Goal: Task Accomplishment & Management: Complete application form

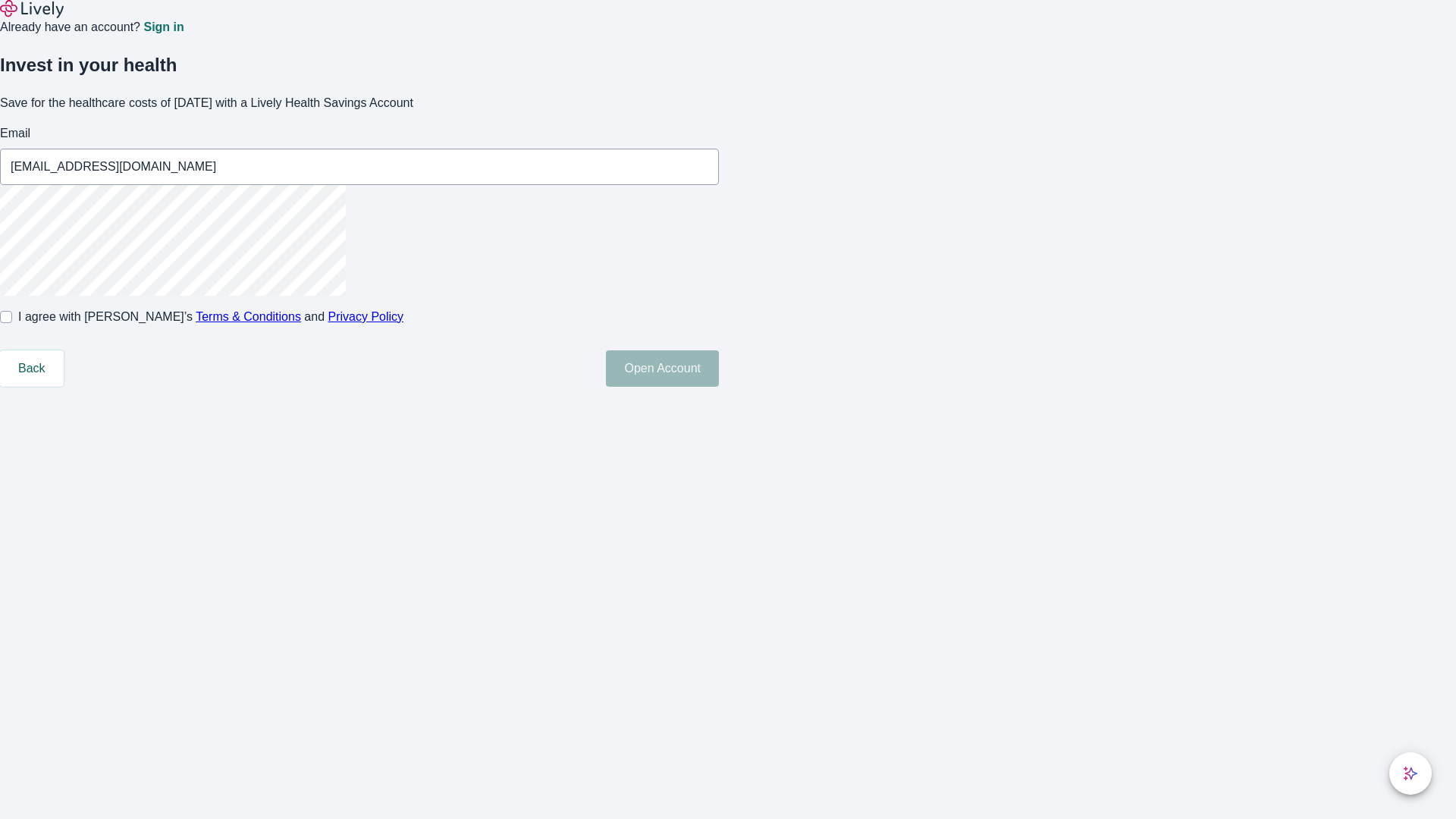
click at [12, 323] on input "I agree with Lively’s Terms & Conditions and Privacy Policy" at bounding box center [6, 316] width 12 height 12
checkbox input "true"
click at [718, 387] on button "Open Account" at bounding box center [662, 368] width 113 height 36
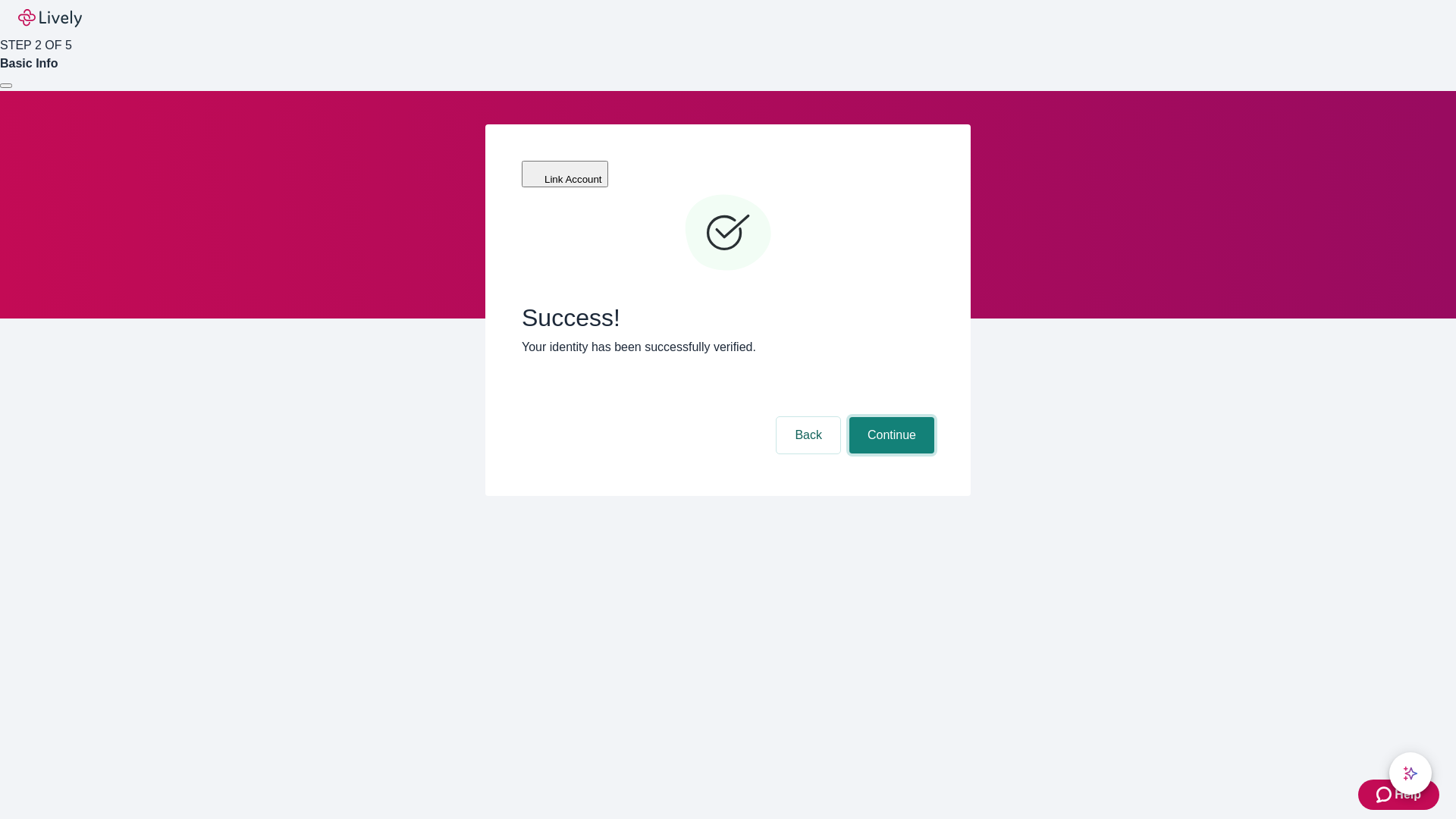
click at [889, 417] on button "Continue" at bounding box center [892, 435] width 85 height 36
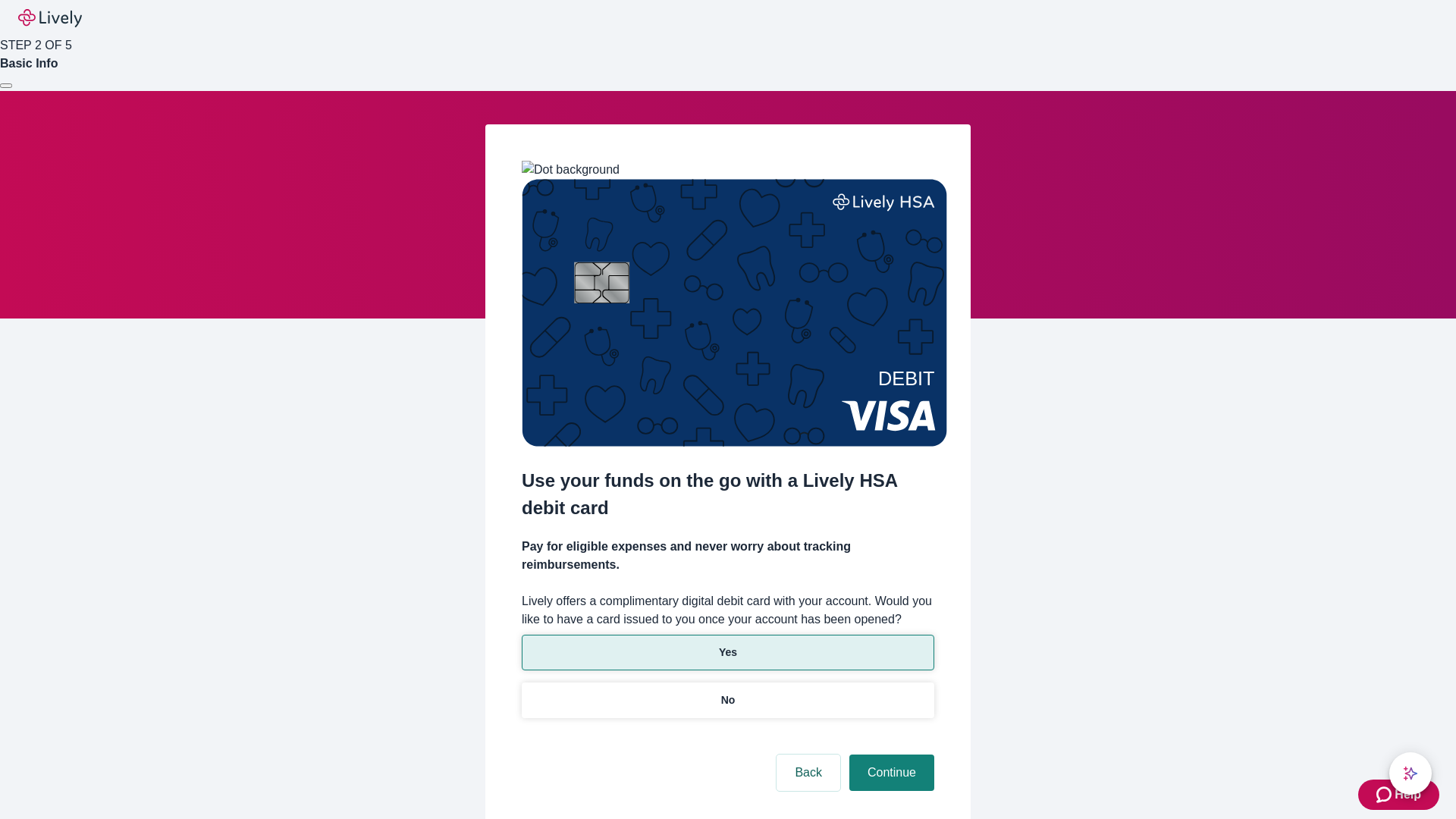
click at [727, 645] on p "Yes" at bounding box center [728, 652] width 19 height 16
click at [889, 755] on button "Continue" at bounding box center [892, 772] width 85 height 36
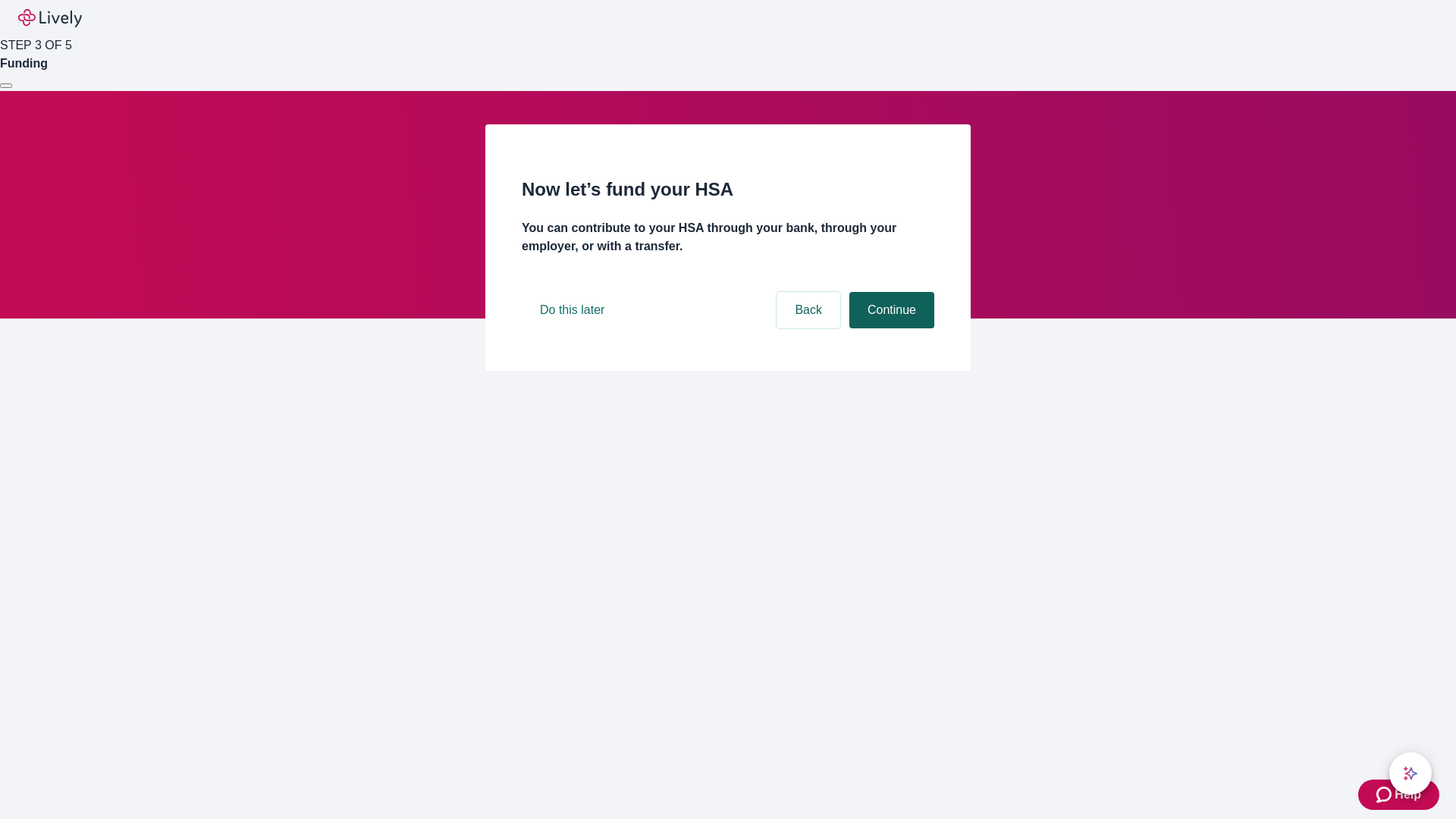
click at [889, 328] on button "Continue" at bounding box center [892, 310] width 85 height 36
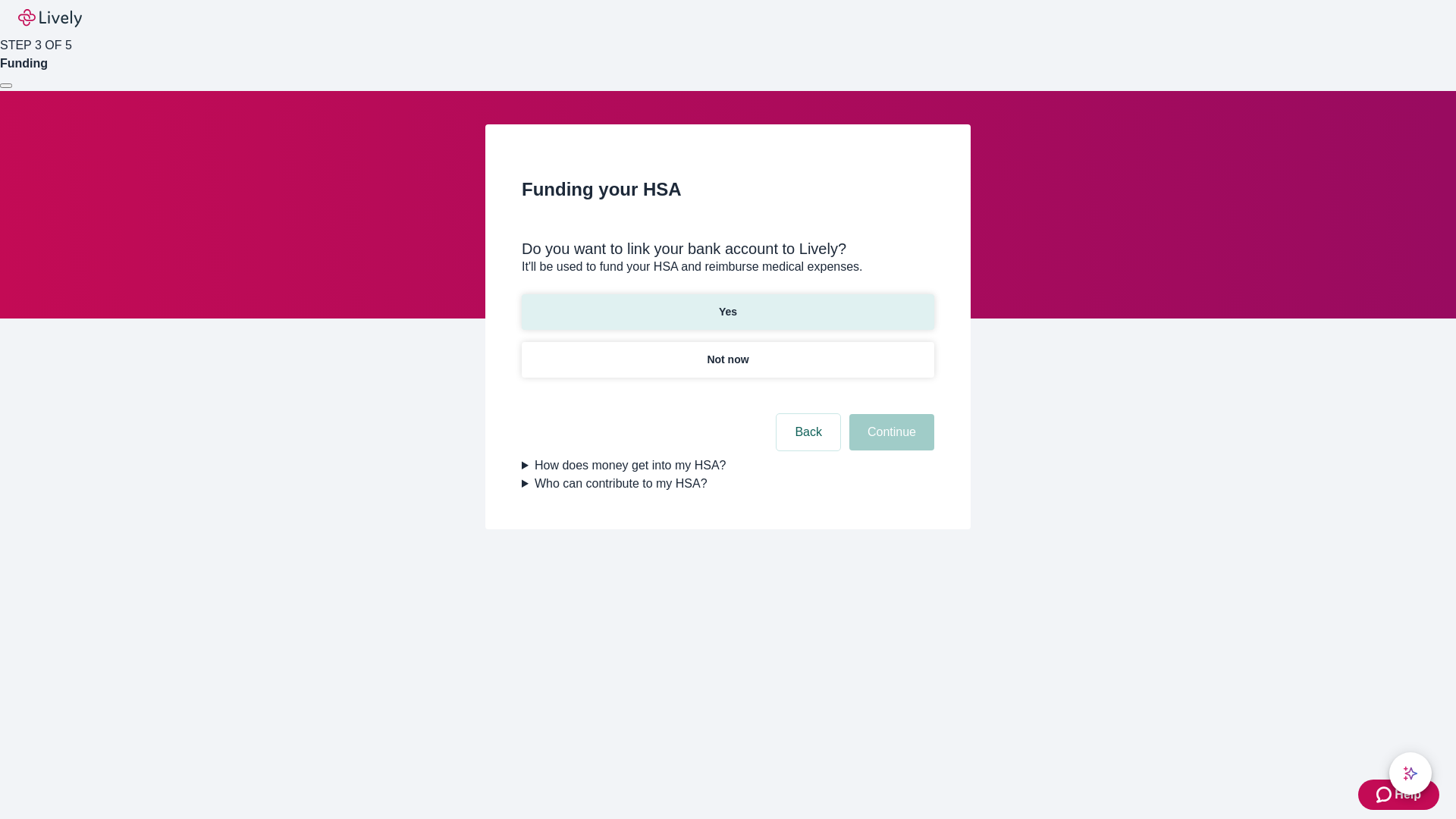
click at [727, 304] on p "Yes" at bounding box center [728, 311] width 19 height 16
click at [889, 414] on button "Continue" at bounding box center [892, 431] width 85 height 36
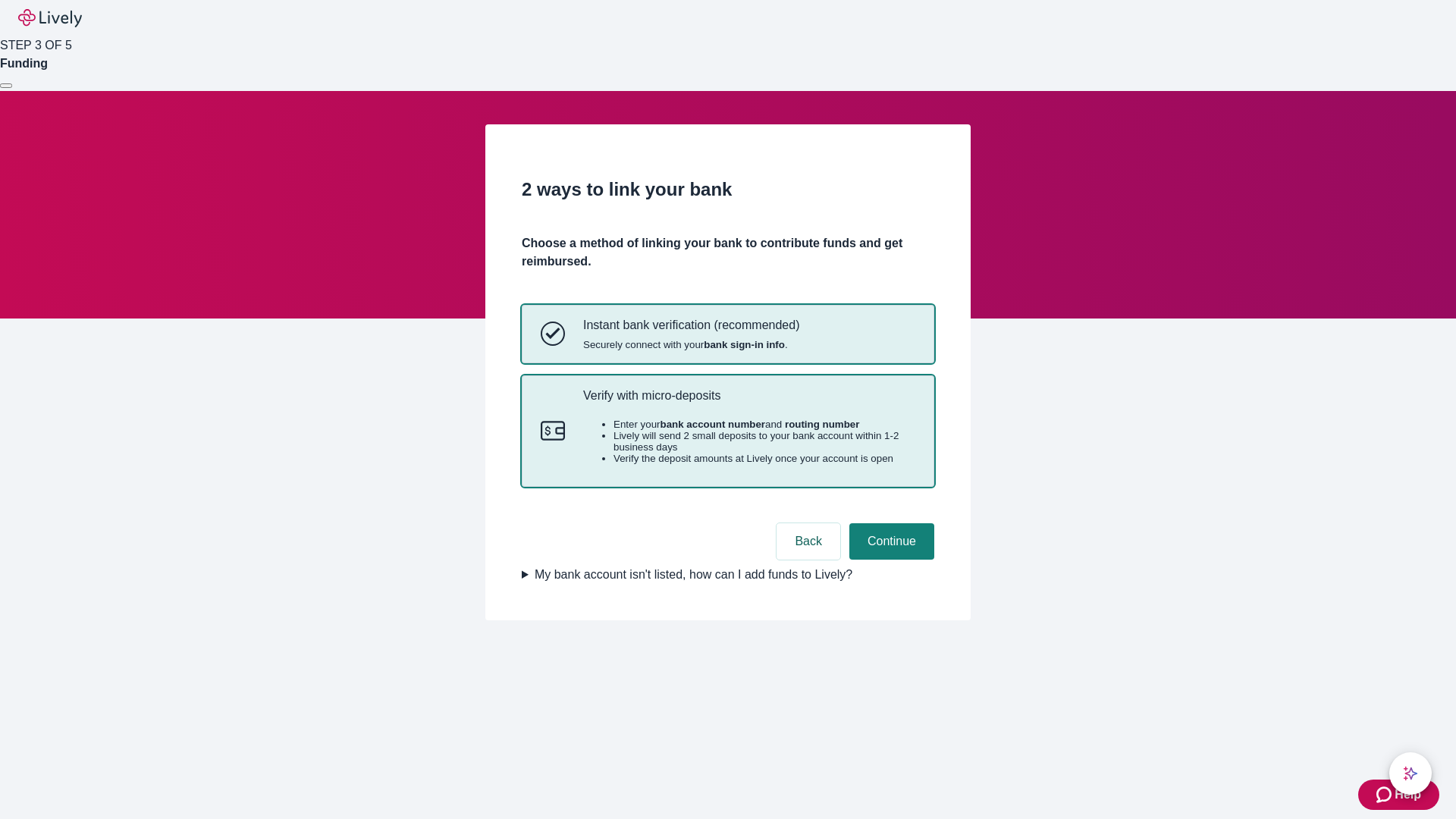
click at [748, 403] on p "Verify with micro-deposits" at bounding box center [749, 395] width 332 height 14
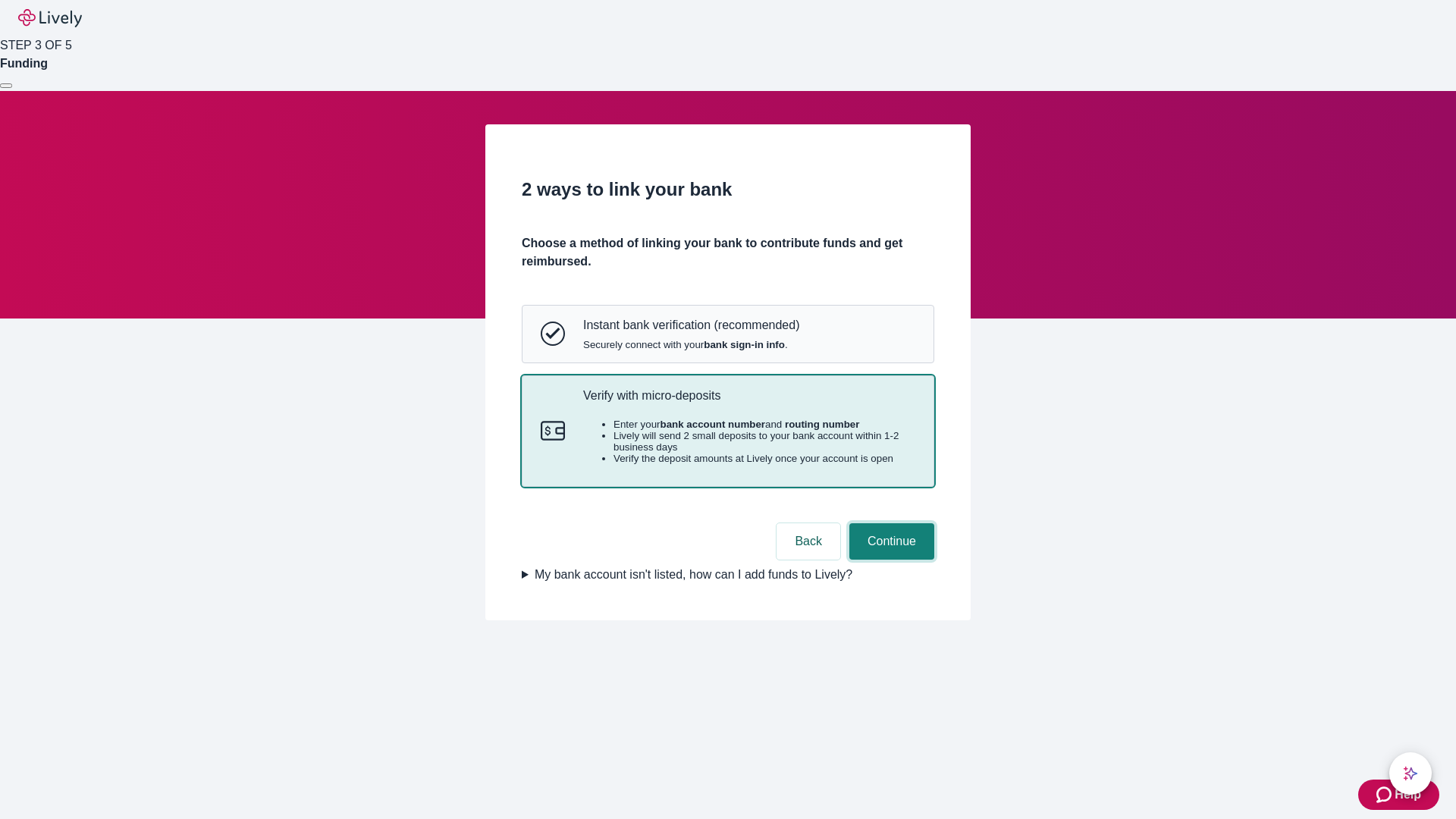
click at [889, 559] on button "Continue" at bounding box center [892, 541] width 85 height 36
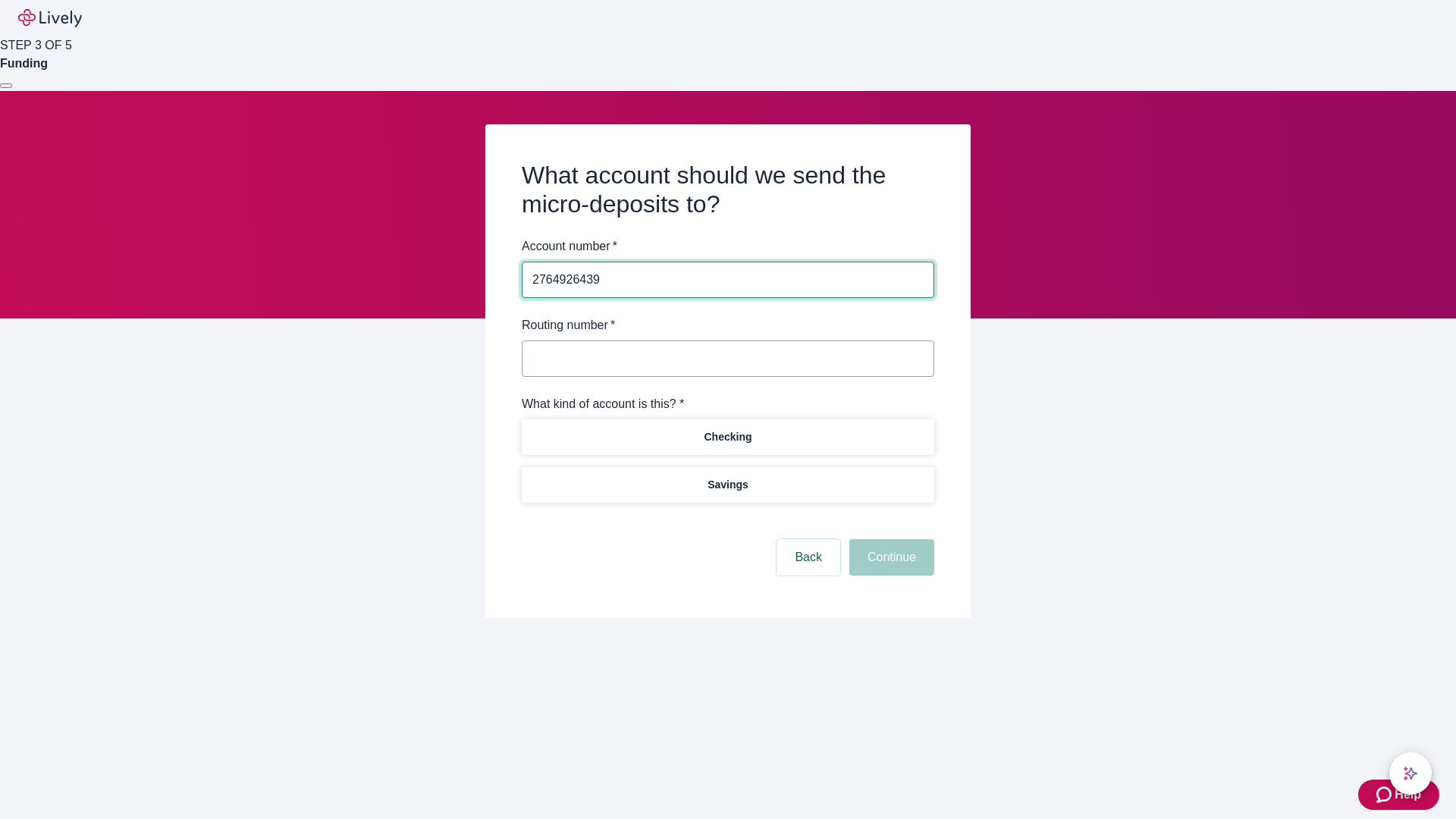
type input "2764926439"
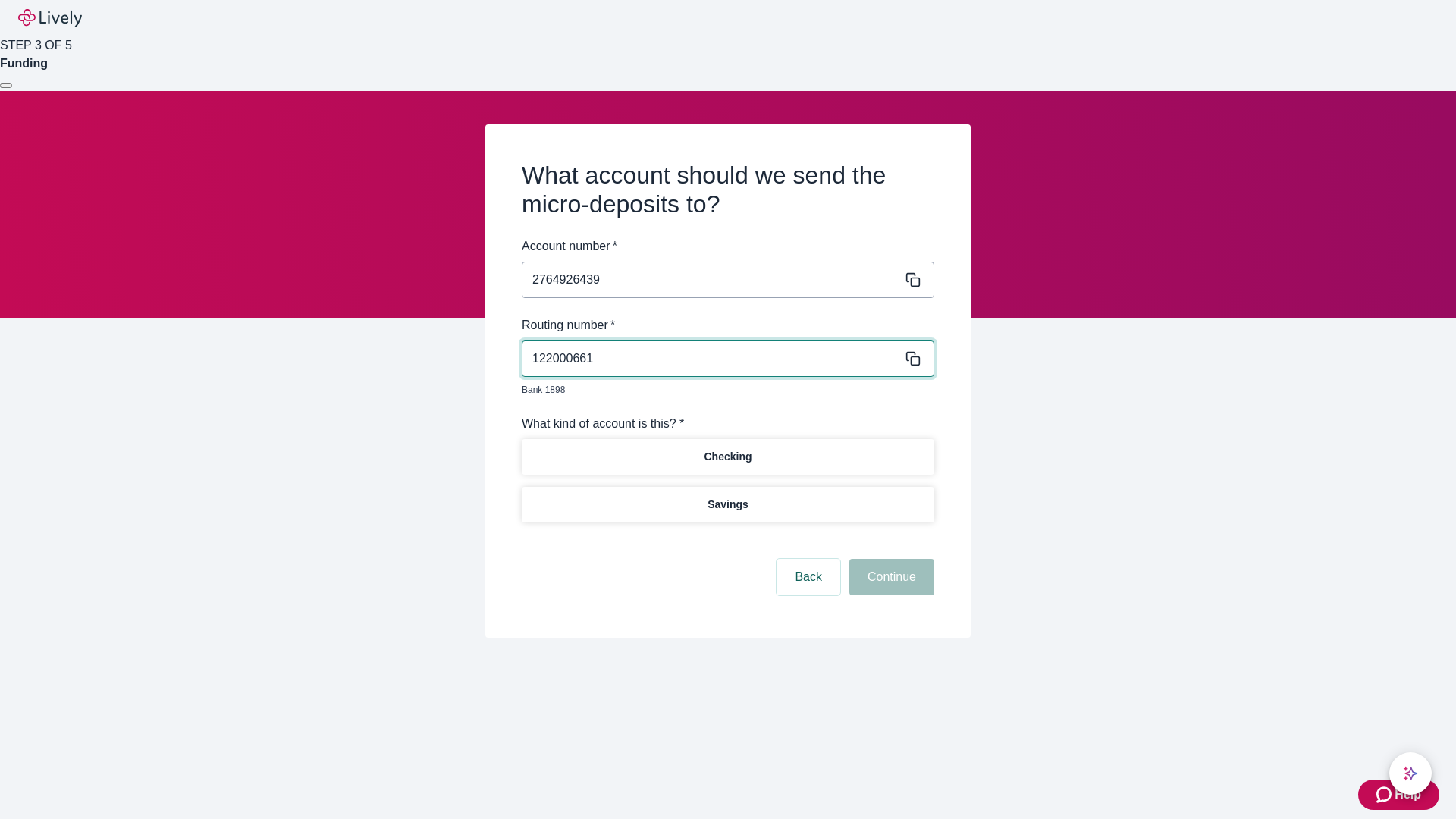
type input "122000661"
click at [727, 448] on p "Checking" at bounding box center [728, 456] width 47 height 16
click at [889, 559] on button "Continue" at bounding box center [892, 576] width 85 height 36
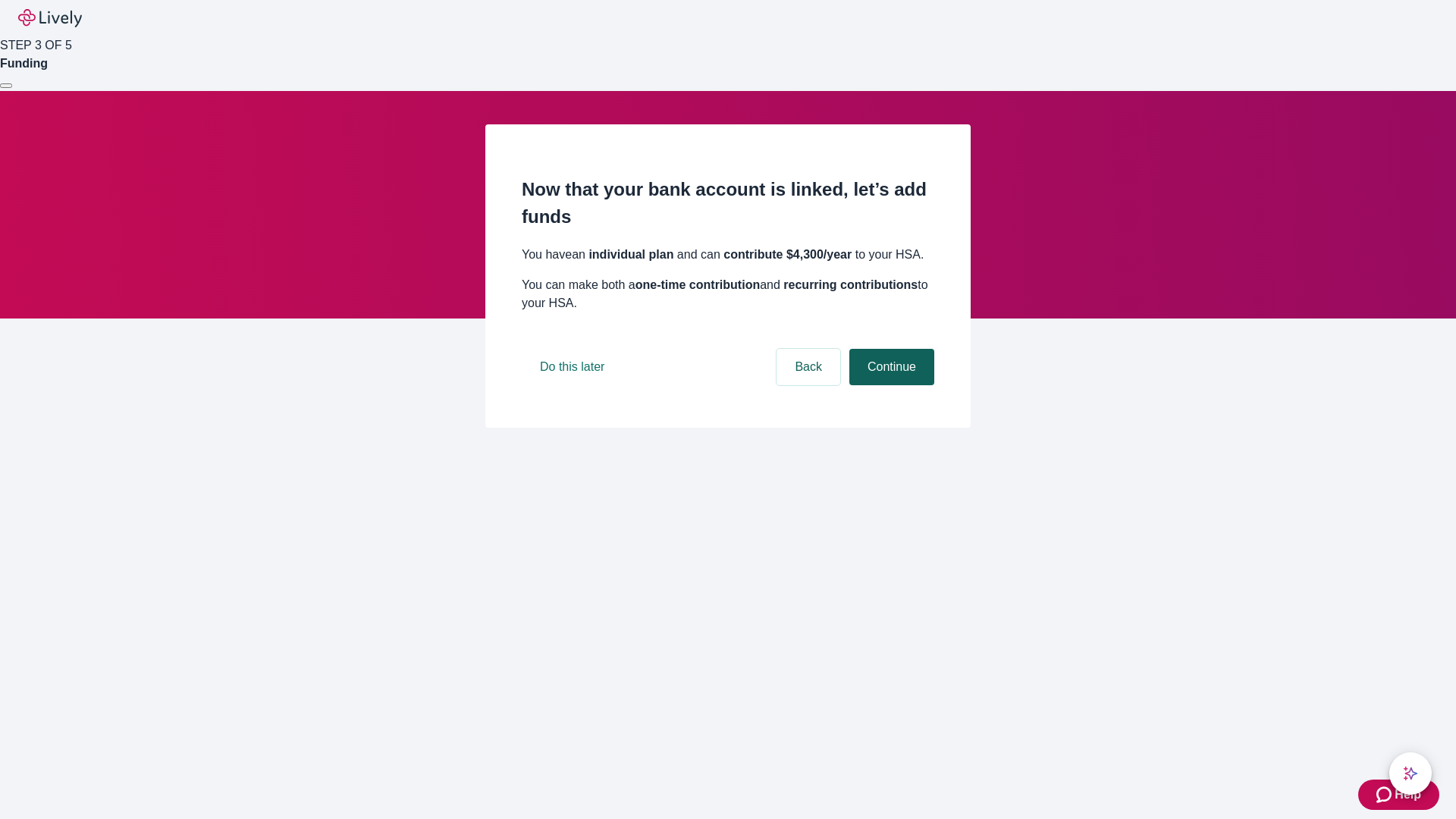
click at [889, 385] on button "Continue" at bounding box center [892, 366] width 85 height 36
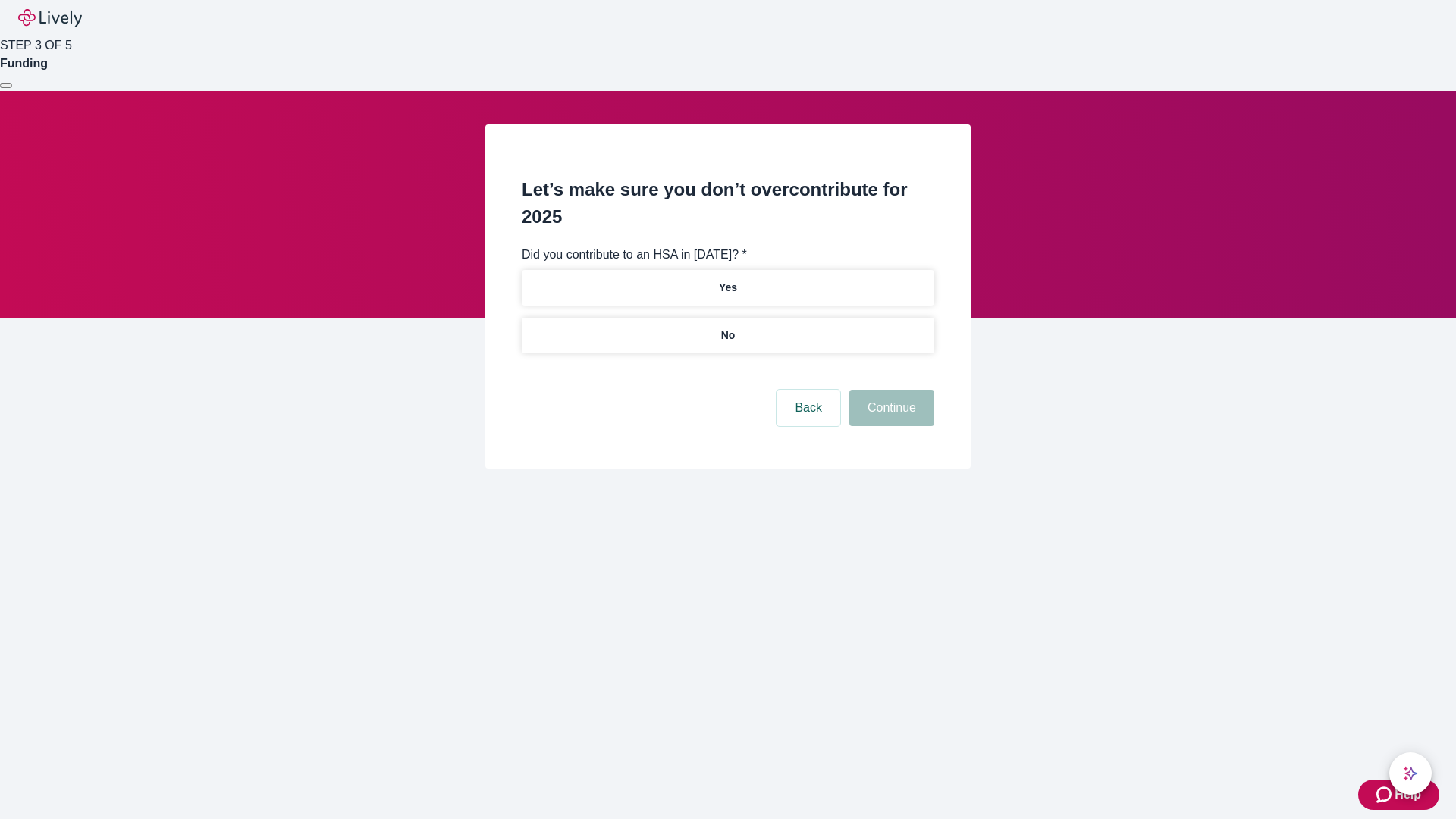
click at [727, 327] on p "No" at bounding box center [728, 335] width 14 height 16
click at [889, 390] on button "Continue" at bounding box center [892, 408] width 85 height 36
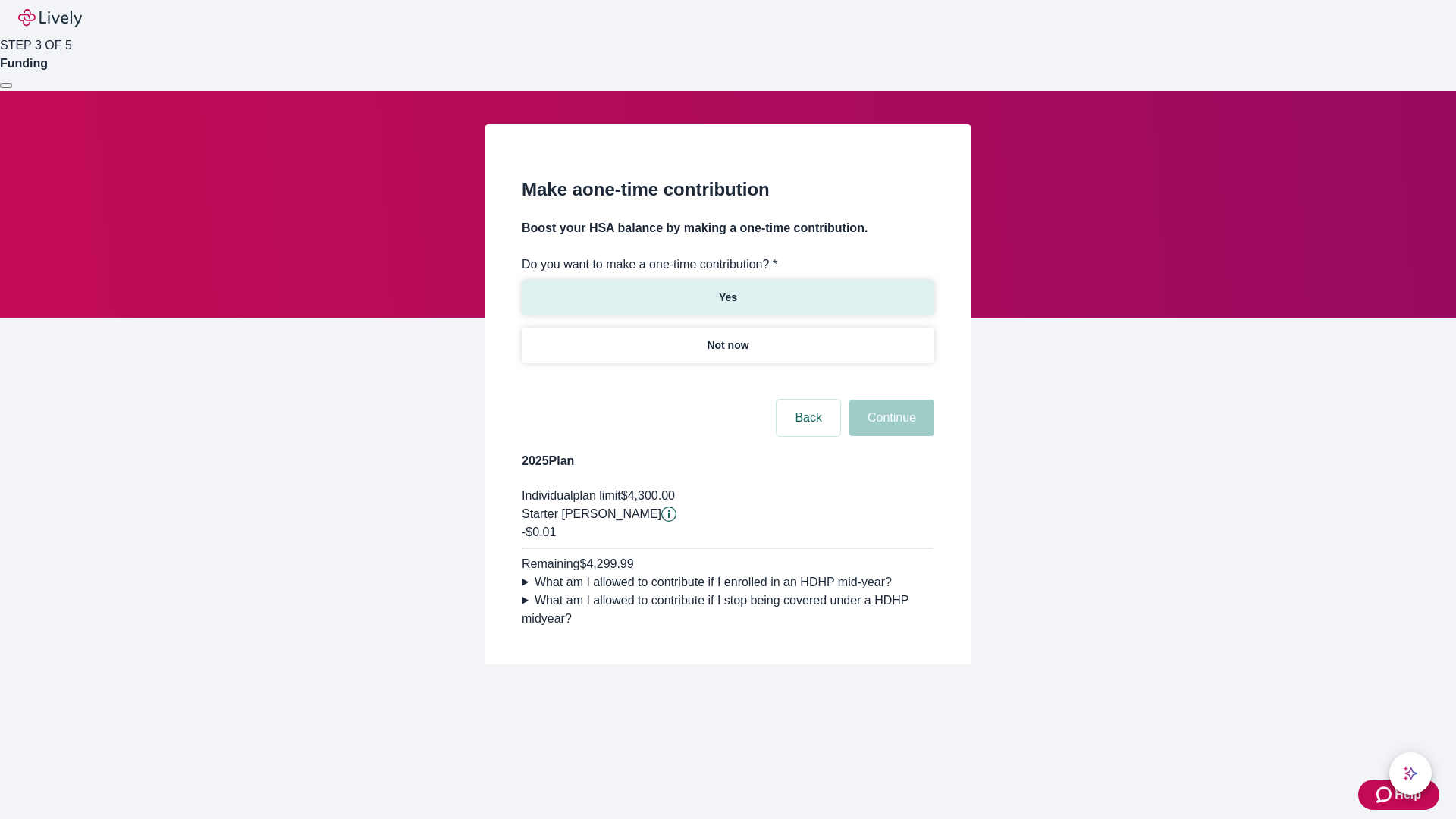
click at [727, 289] on p "Yes" at bounding box center [728, 297] width 19 height 16
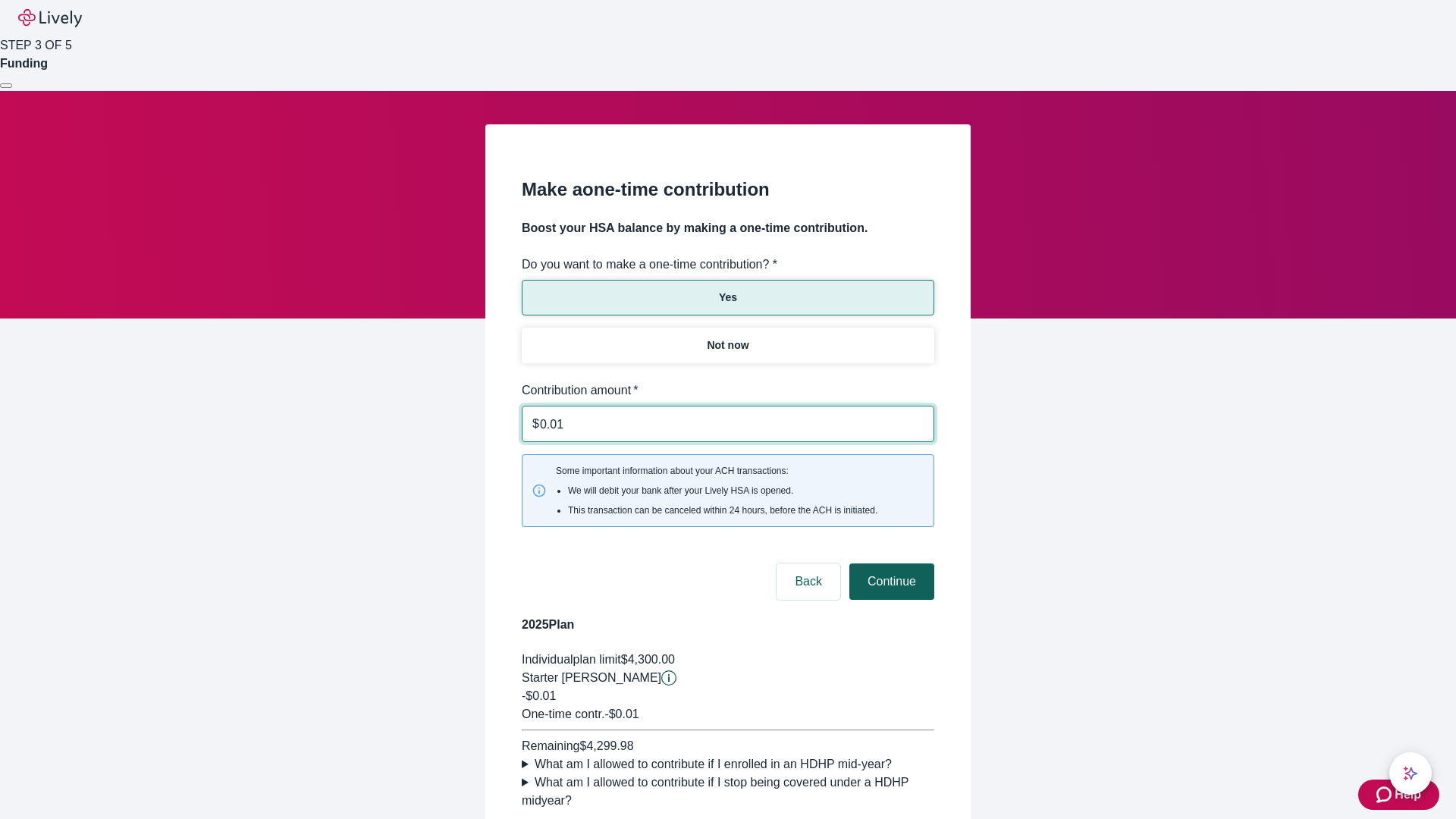
type input "0.01"
click at [889, 563] on button "Continue" at bounding box center [892, 581] width 85 height 36
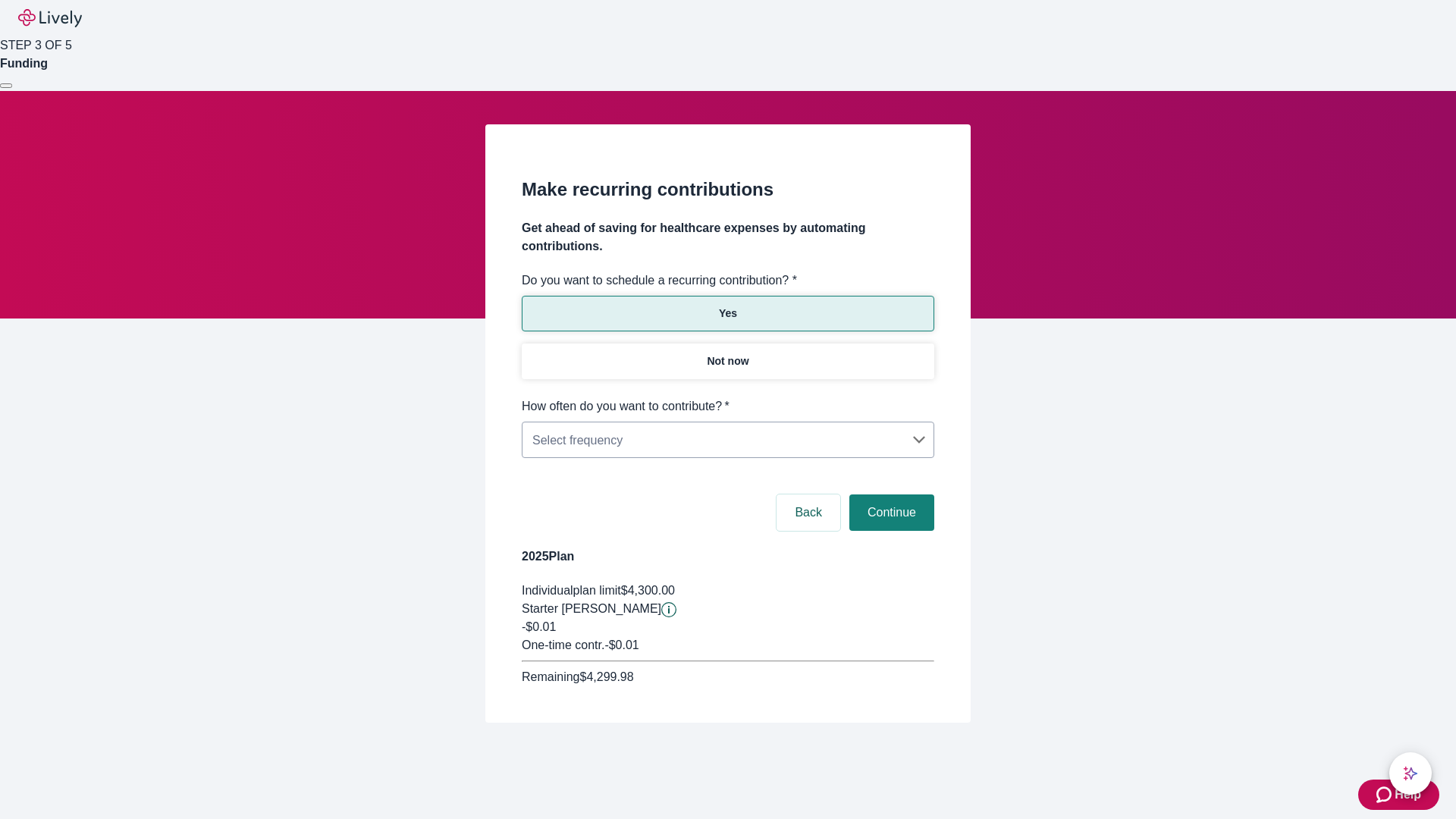
click at [727, 398] on body "Help STEP 3 OF 5 Funding Make recurring contributions Get ahead of saving for h…" at bounding box center [728, 398] width 1456 height 795
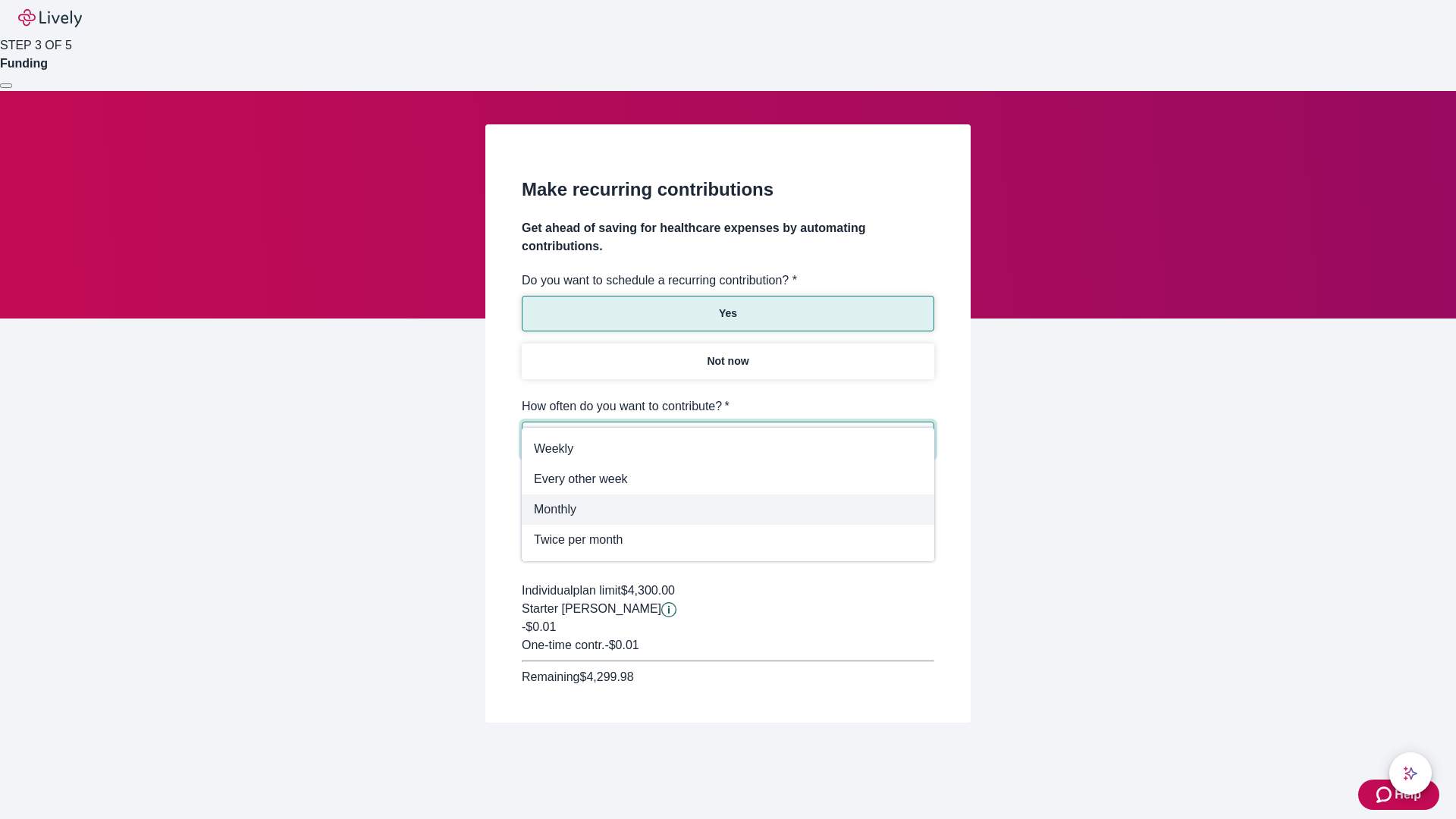
click at [728, 509] on span "Monthly" at bounding box center [728, 509] width 388 height 19
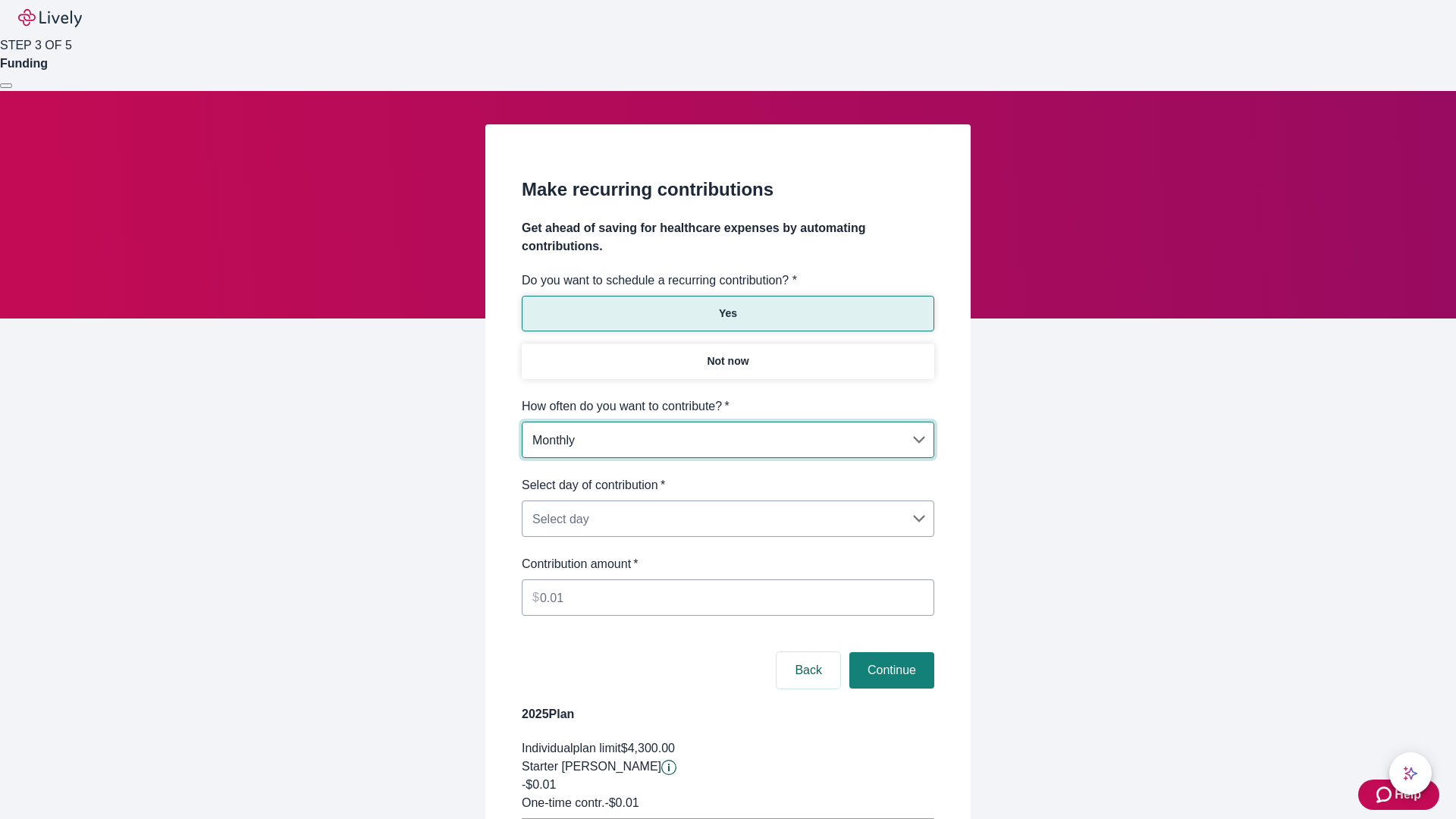
type input "Monthly"
click at [727, 476] on body "Help STEP 3 OF 5 Funding Make recurring contributions Get ahead of saving for h…" at bounding box center [728, 476] width 1456 height 953
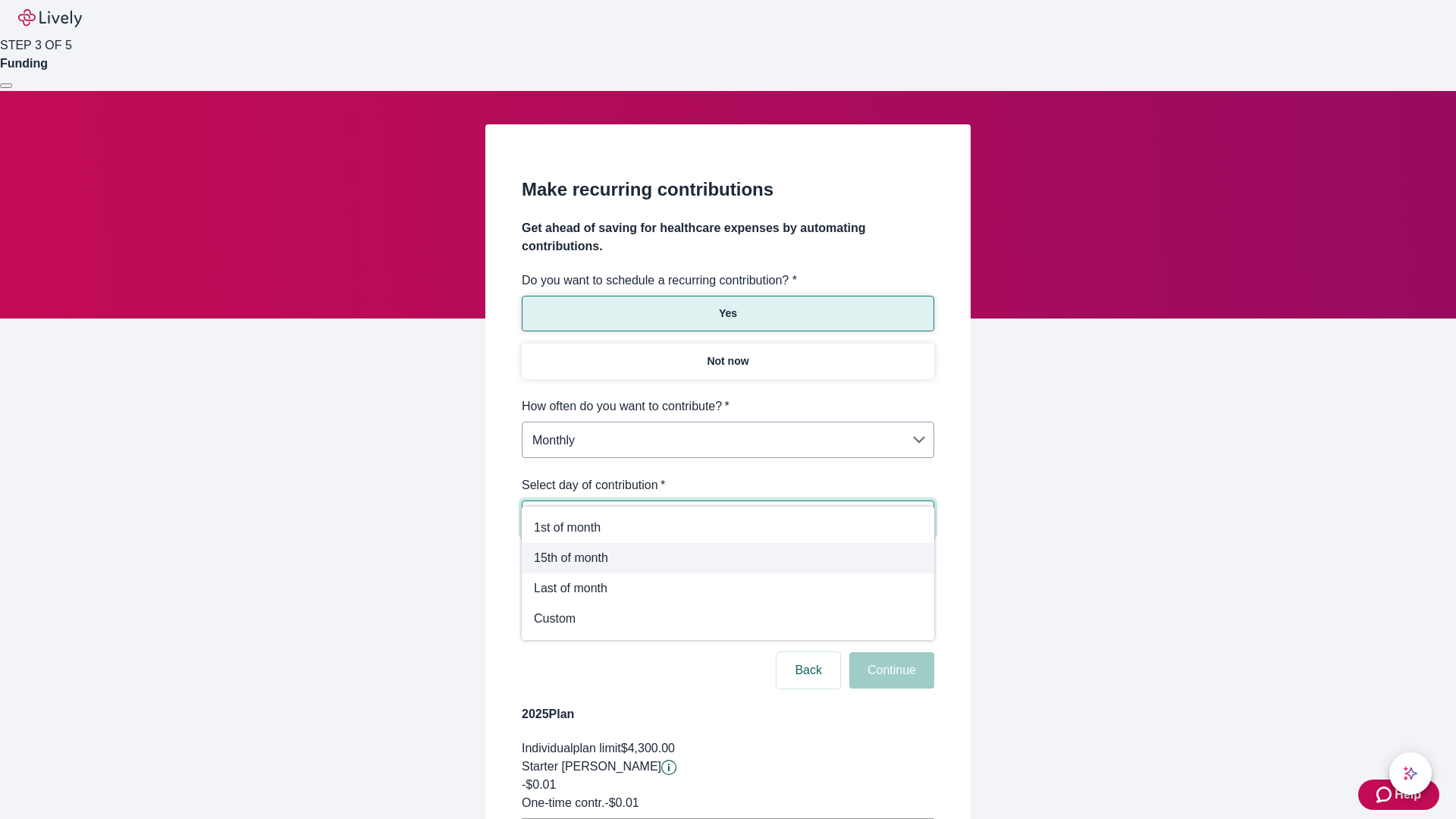
click at [728, 558] on span "15th of month" at bounding box center [728, 558] width 388 height 19
type input "Monthly15th"
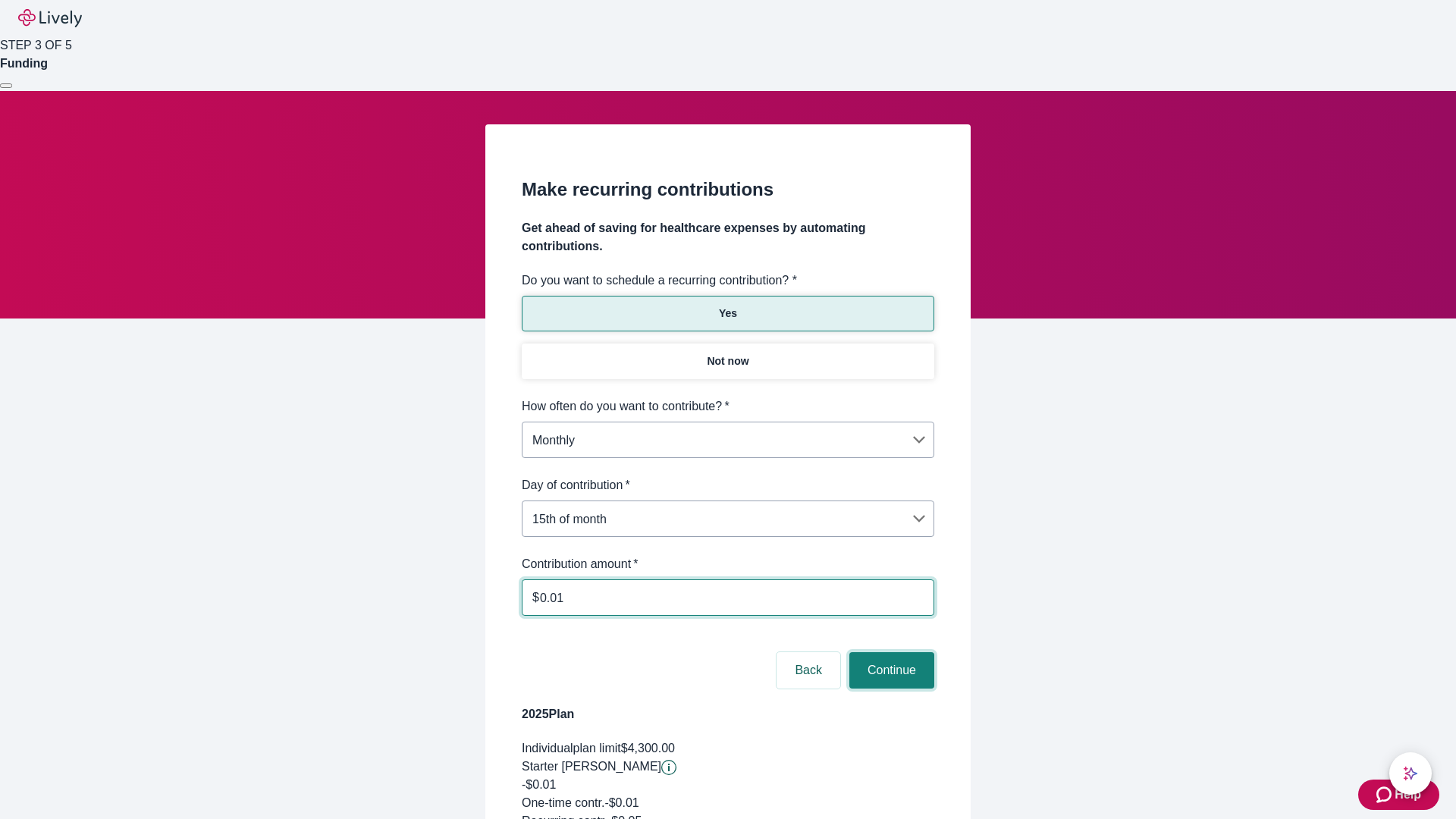
click at [889, 652] on button "Continue" at bounding box center [892, 670] width 85 height 36
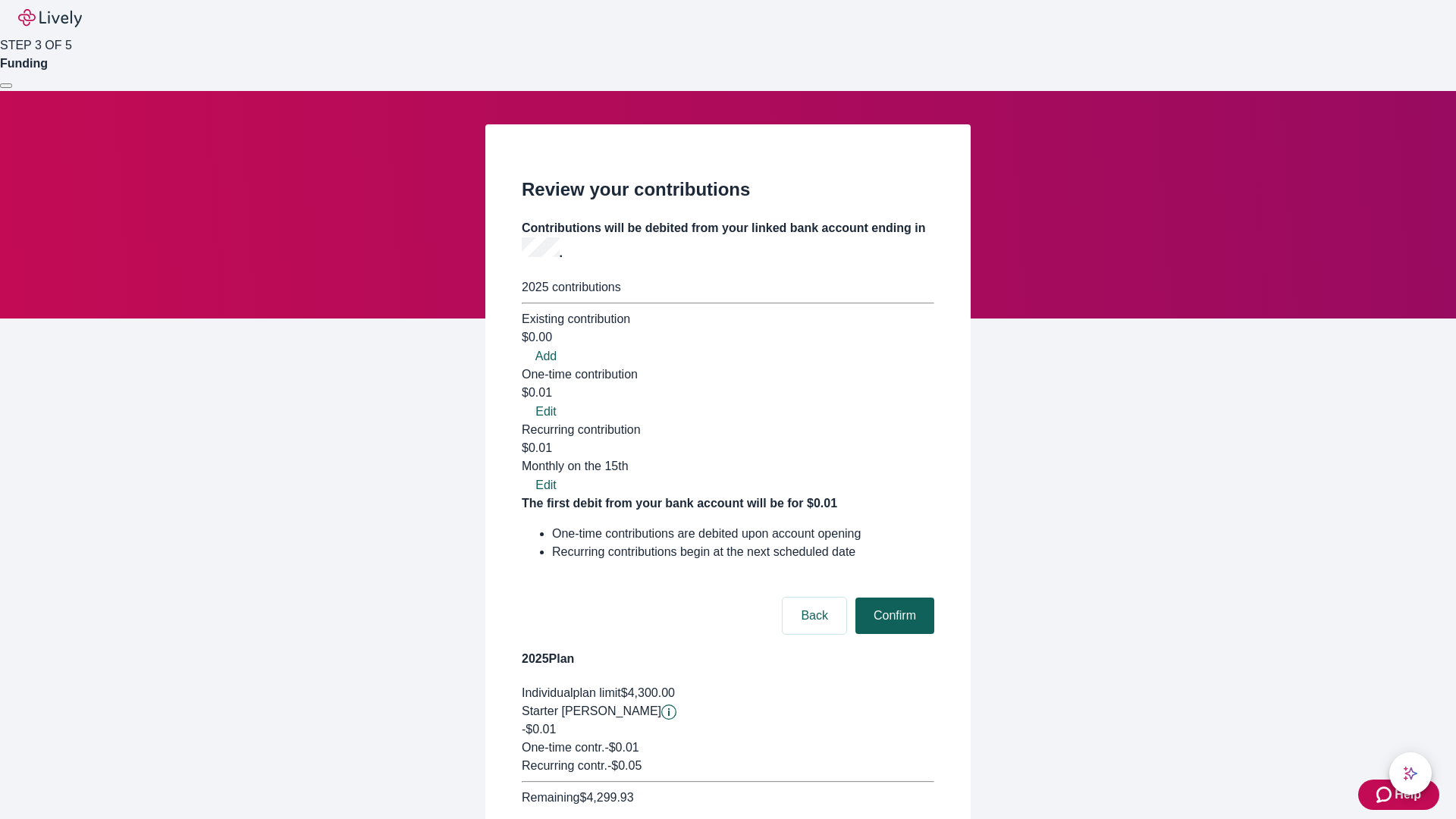
click at [893, 597] on button "Confirm" at bounding box center [894, 615] width 79 height 36
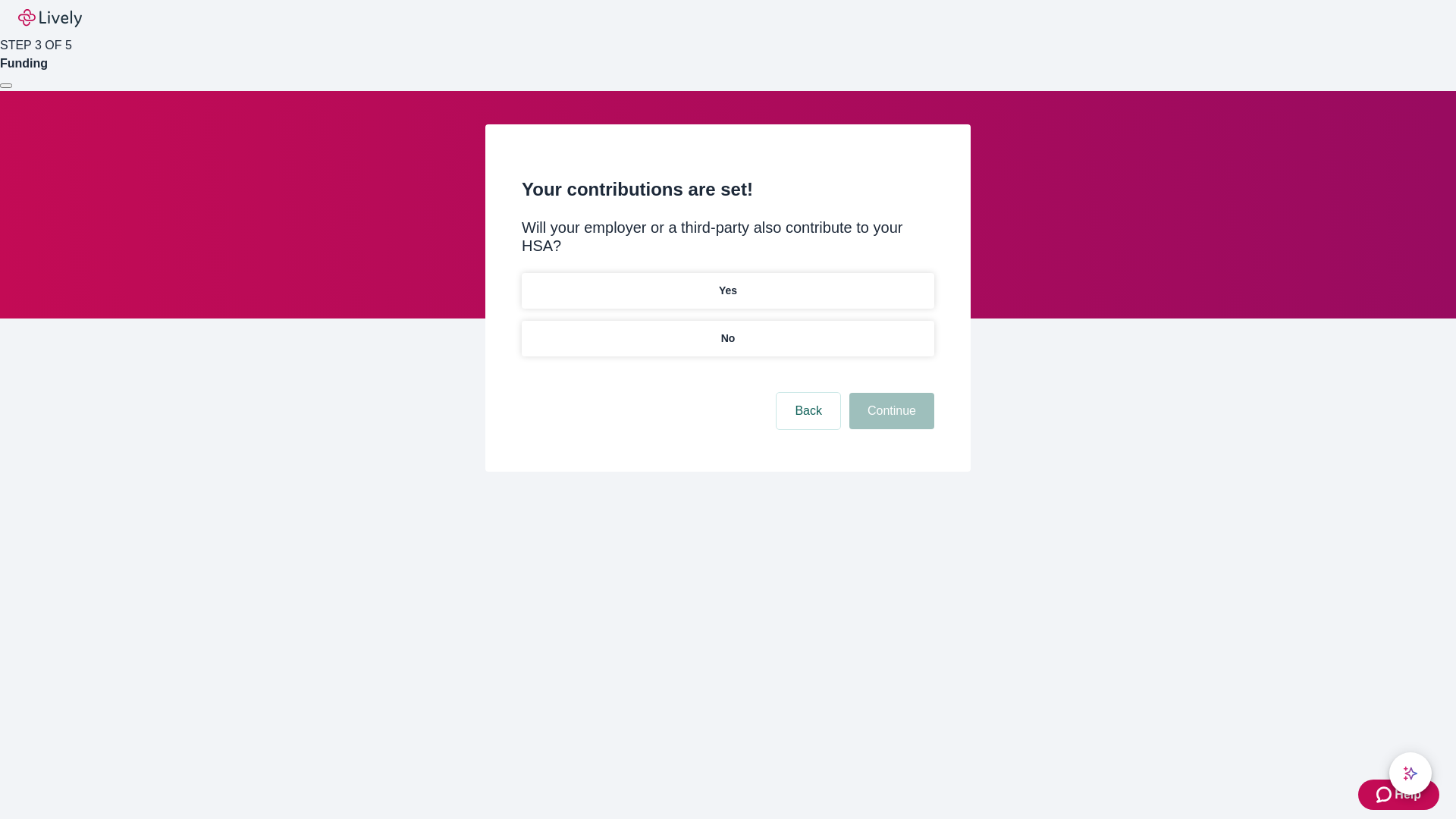
click at [727, 283] on p "Yes" at bounding box center [728, 290] width 19 height 16
click at [889, 393] on button "Continue" at bounding box center [892, 410] width 85 height 36
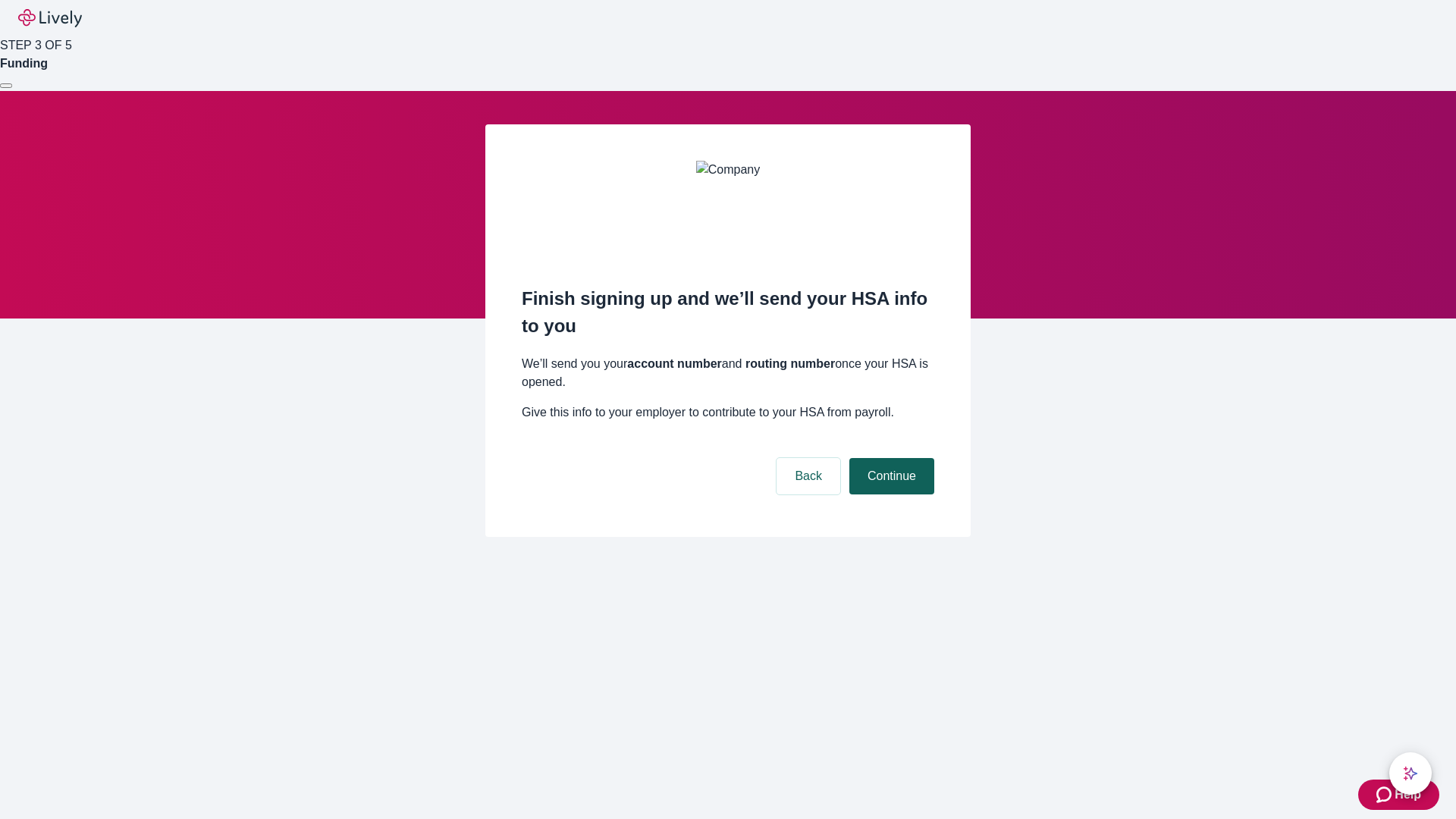
click at [889, 458] on button "Continue" at bounding box center [892, 475] width 85 height 36
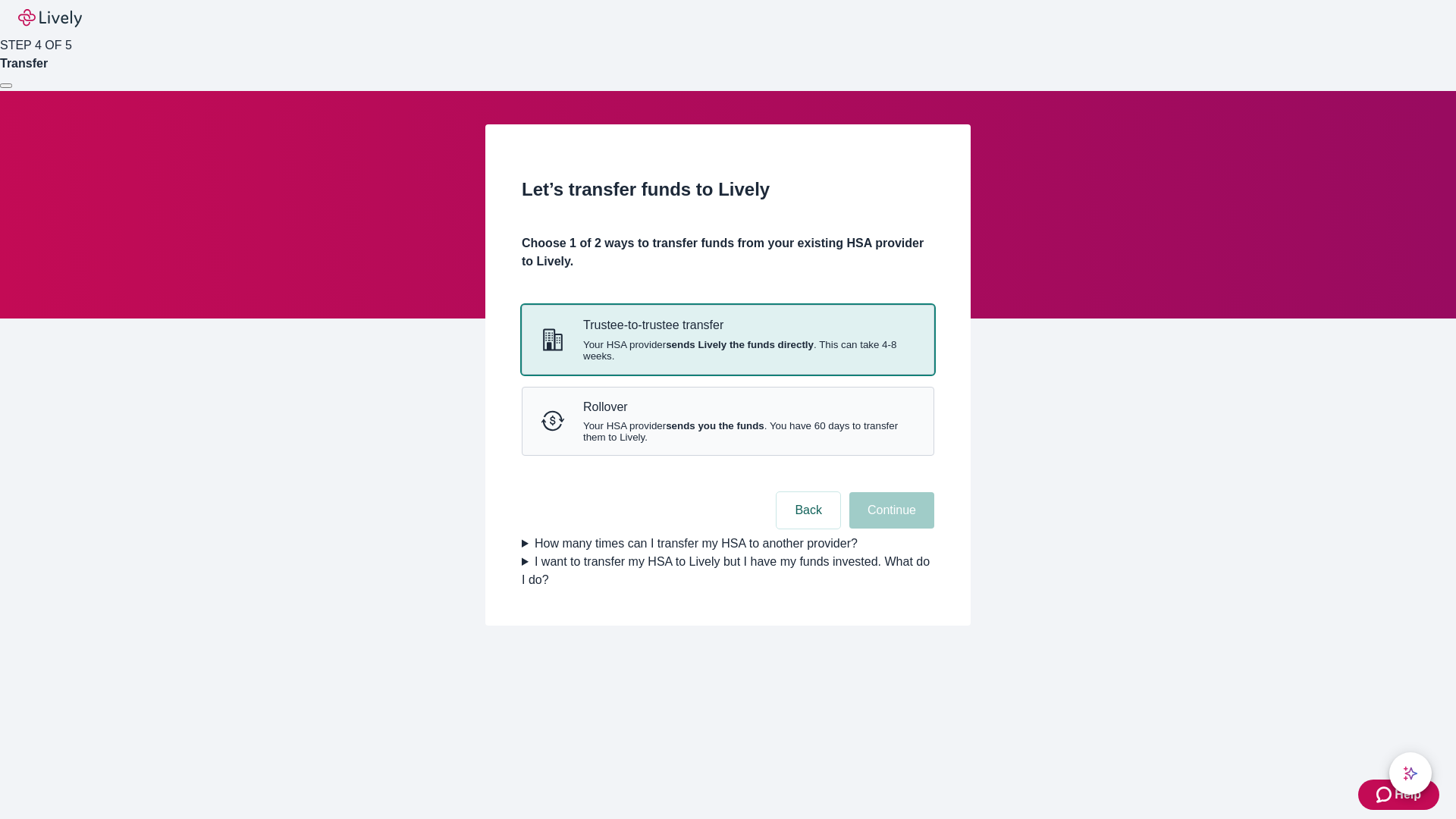
click at [727, 350] on strong "sends Lively the funds directly" at bounding box center [739, 344] width 148 height 11
click at [889, 529] on button "Continue" at bounding box center [892, 510] width 85 height 36
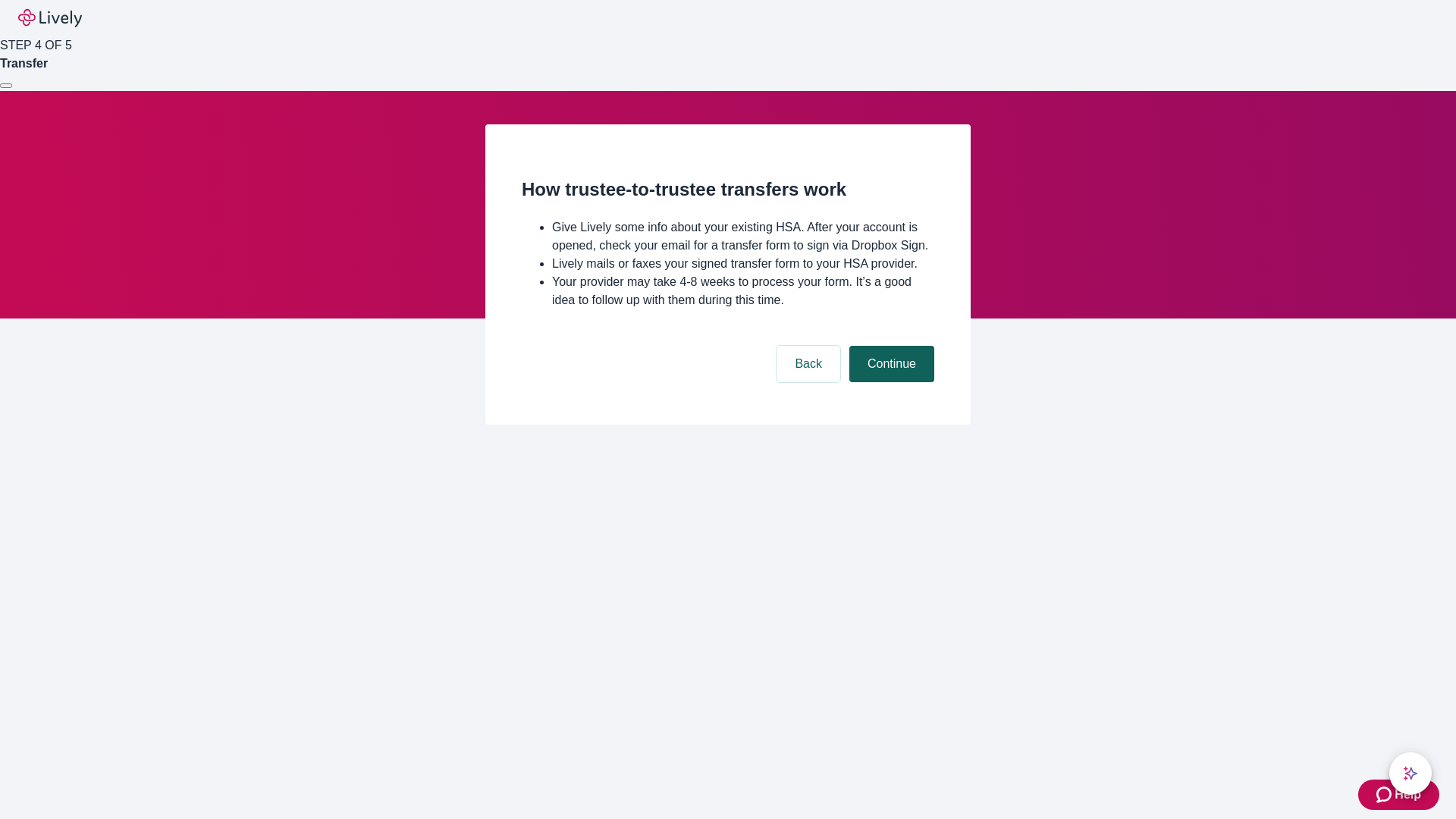
click at [889, 382] on button "Continue" at bounding box center [892, 364] width 85 height 36
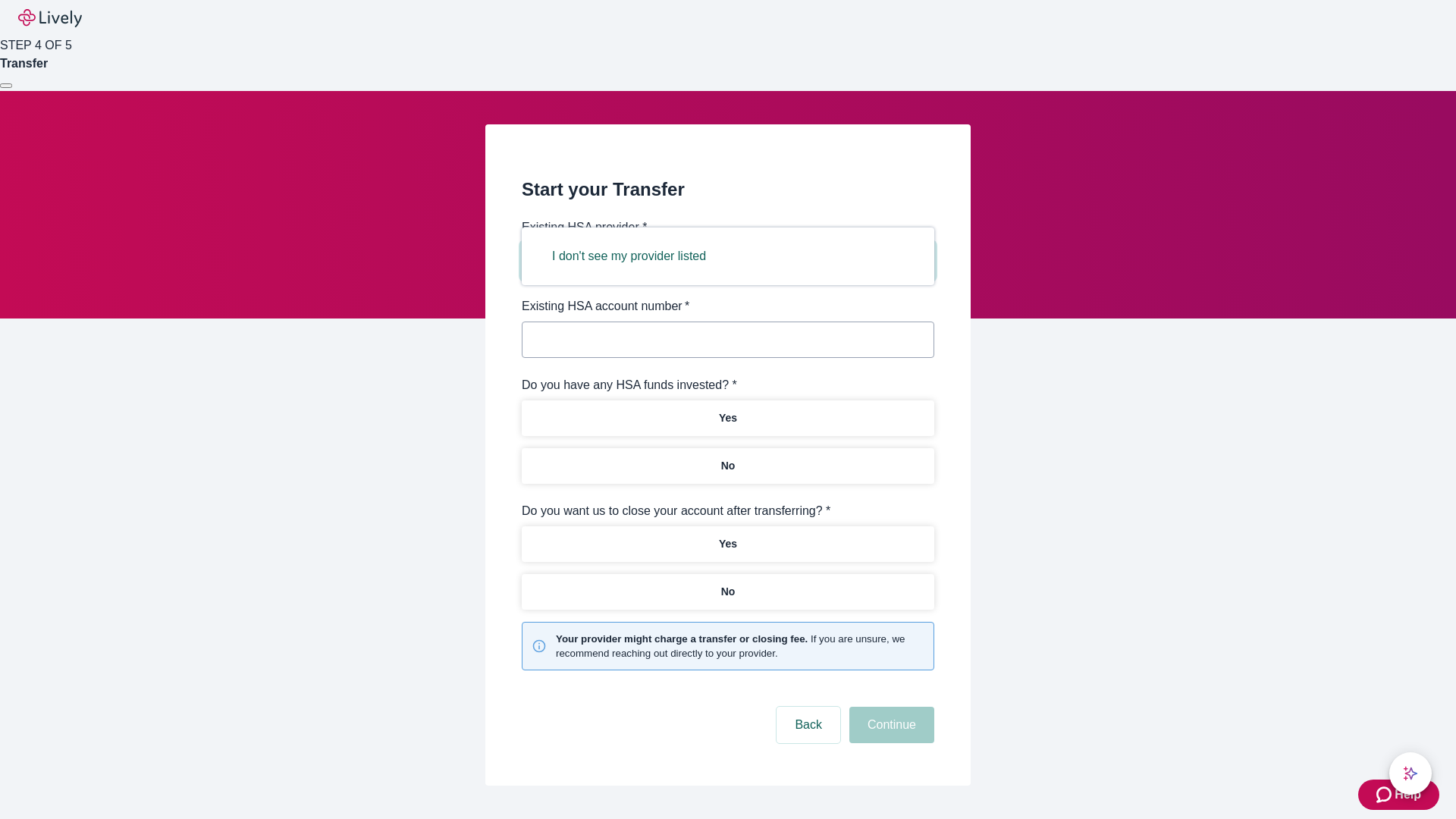
click at [634, 256] on button "I don't see my provider listed" at bounding box center [629, 256] width 190 height 36
type input "Other"
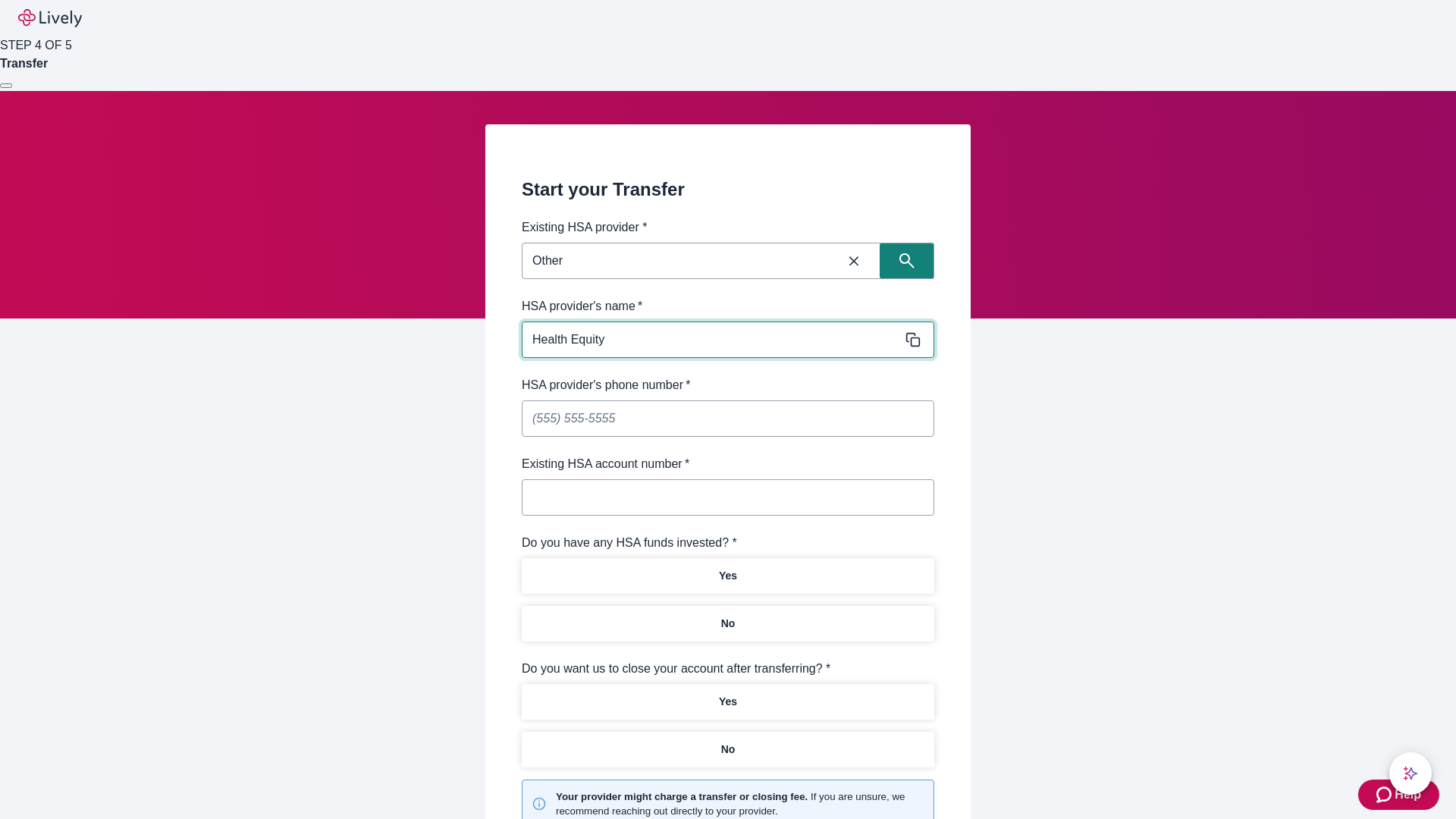
type input "Health Equity"
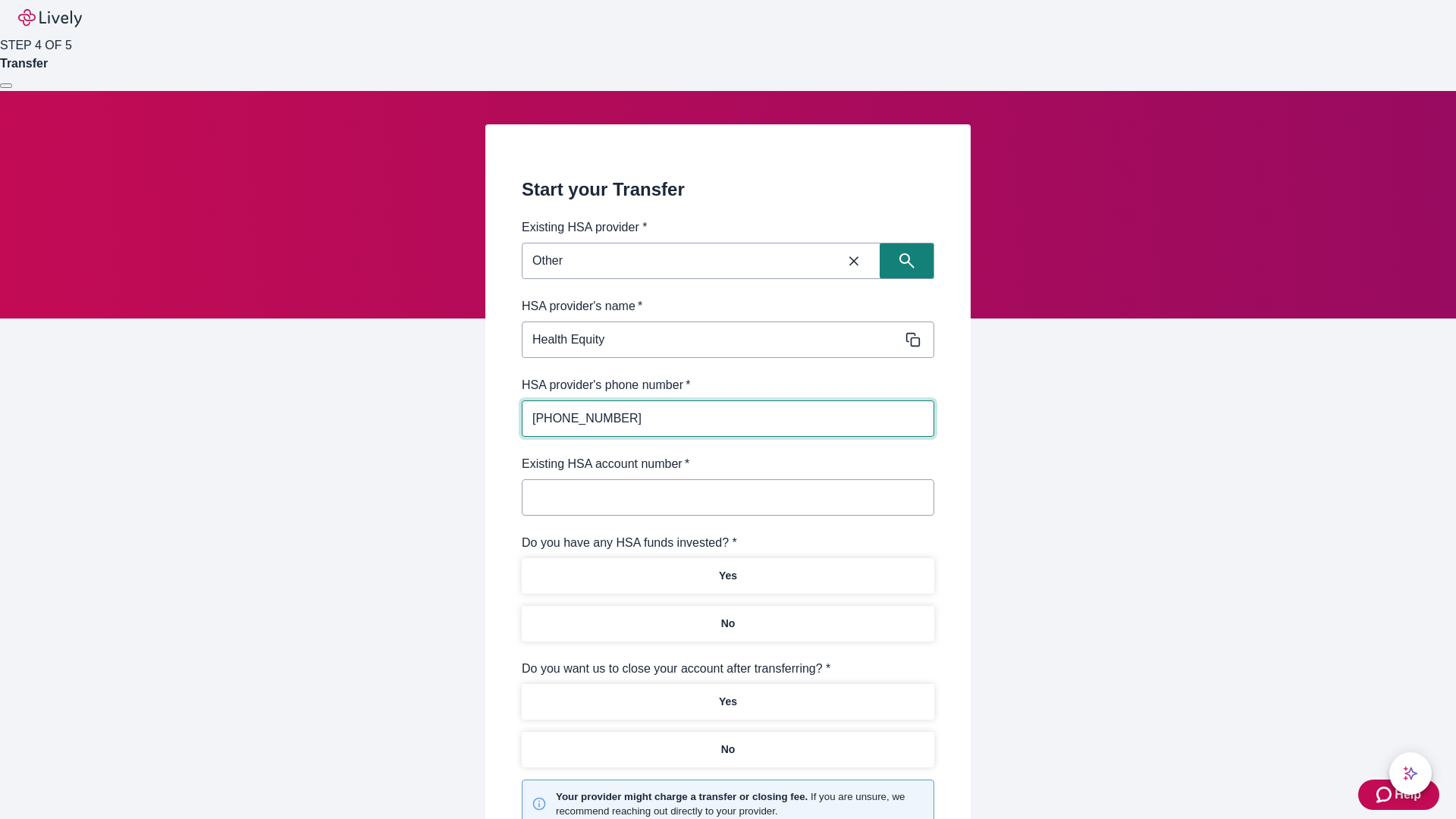
type input "[PHONE_NUMBER]"
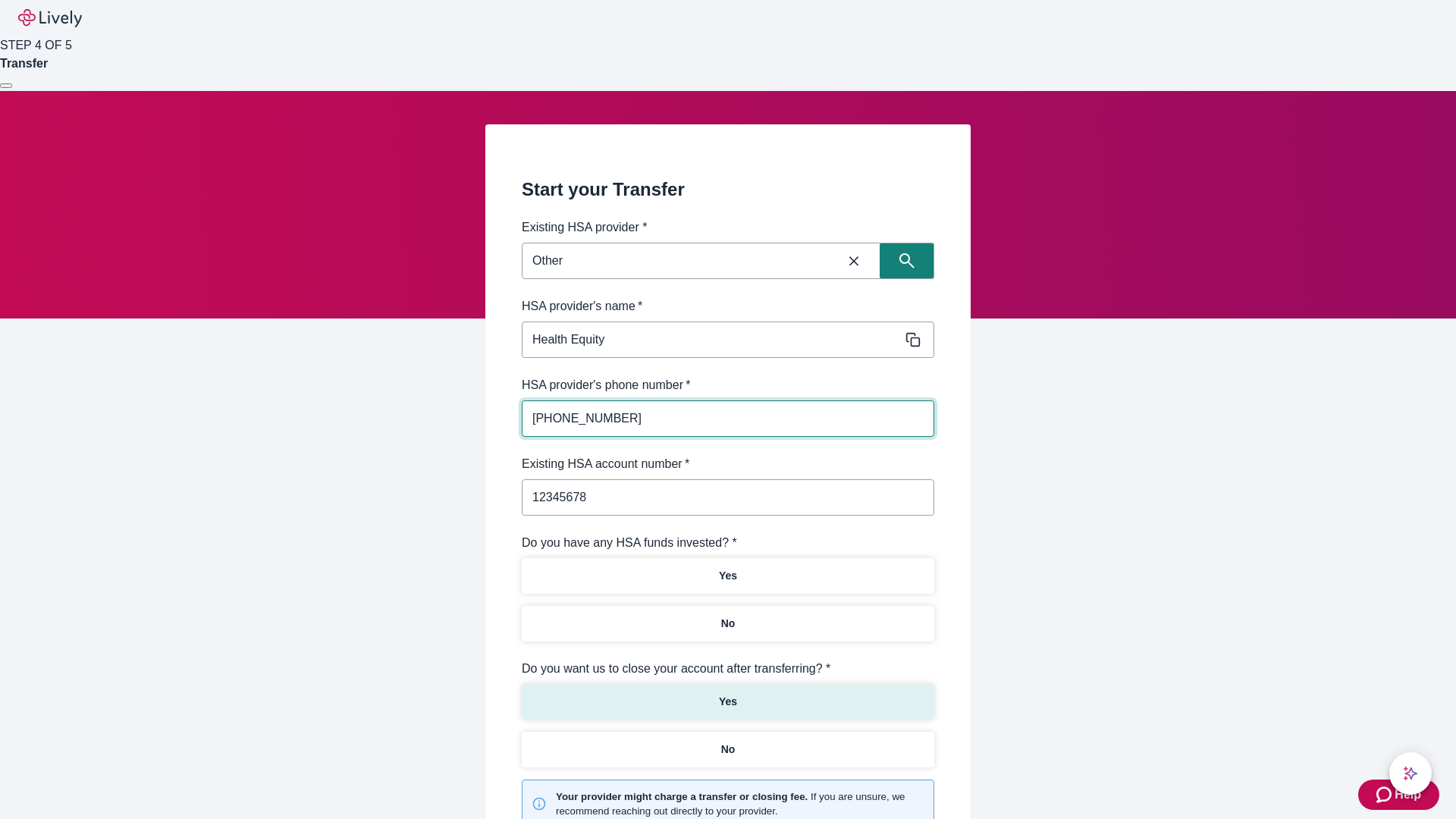
type input "12345678"
click at [727, 616] on p "No" at bounding box center [728, 624] width 14 height 16
click at [727, 694] on p "Yes" at bounding box center [728, 701] width 19 height 16
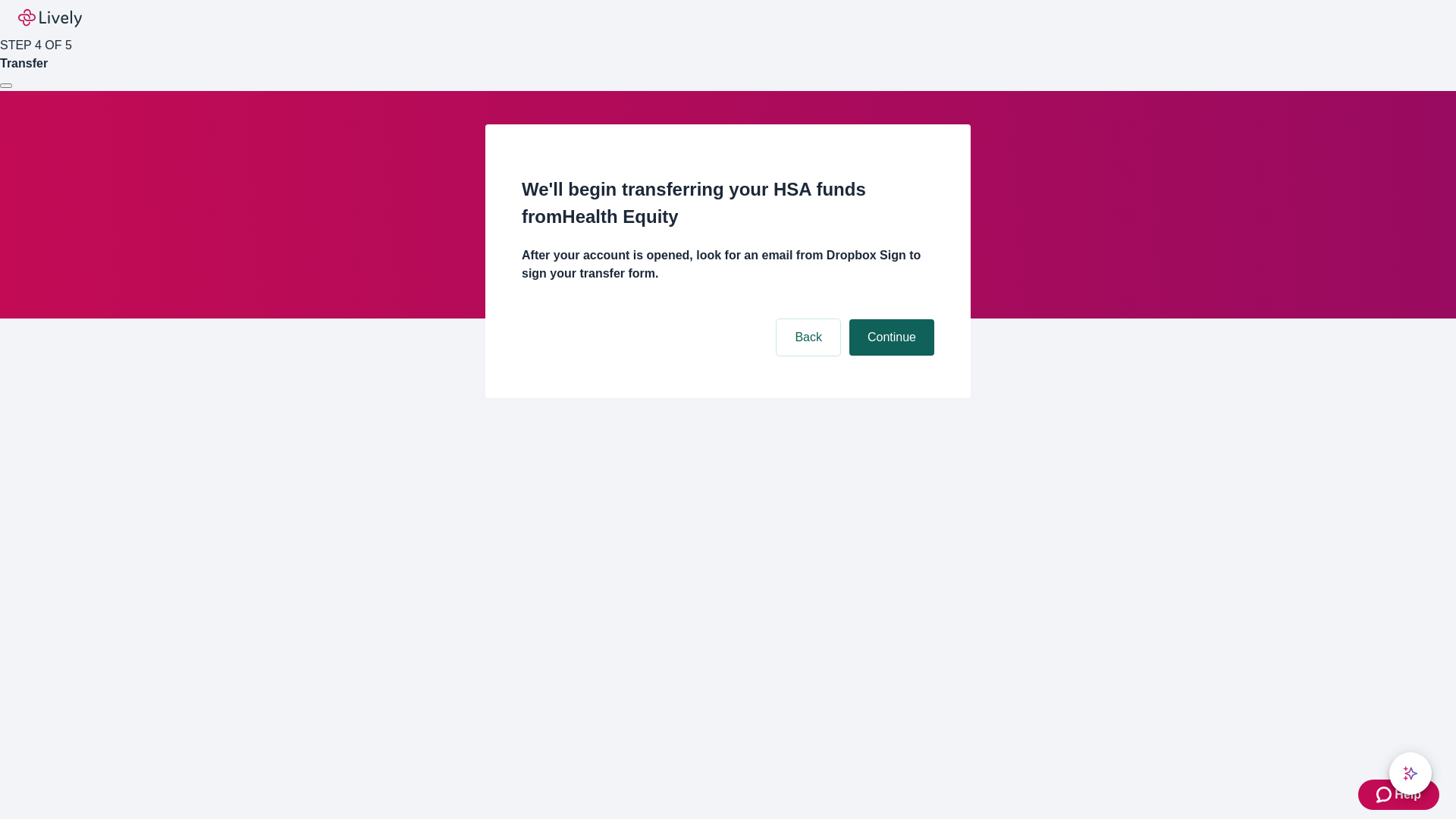
click at [889, 319] on button "Continue" at bounding box center [892, 337] width 85 height 36
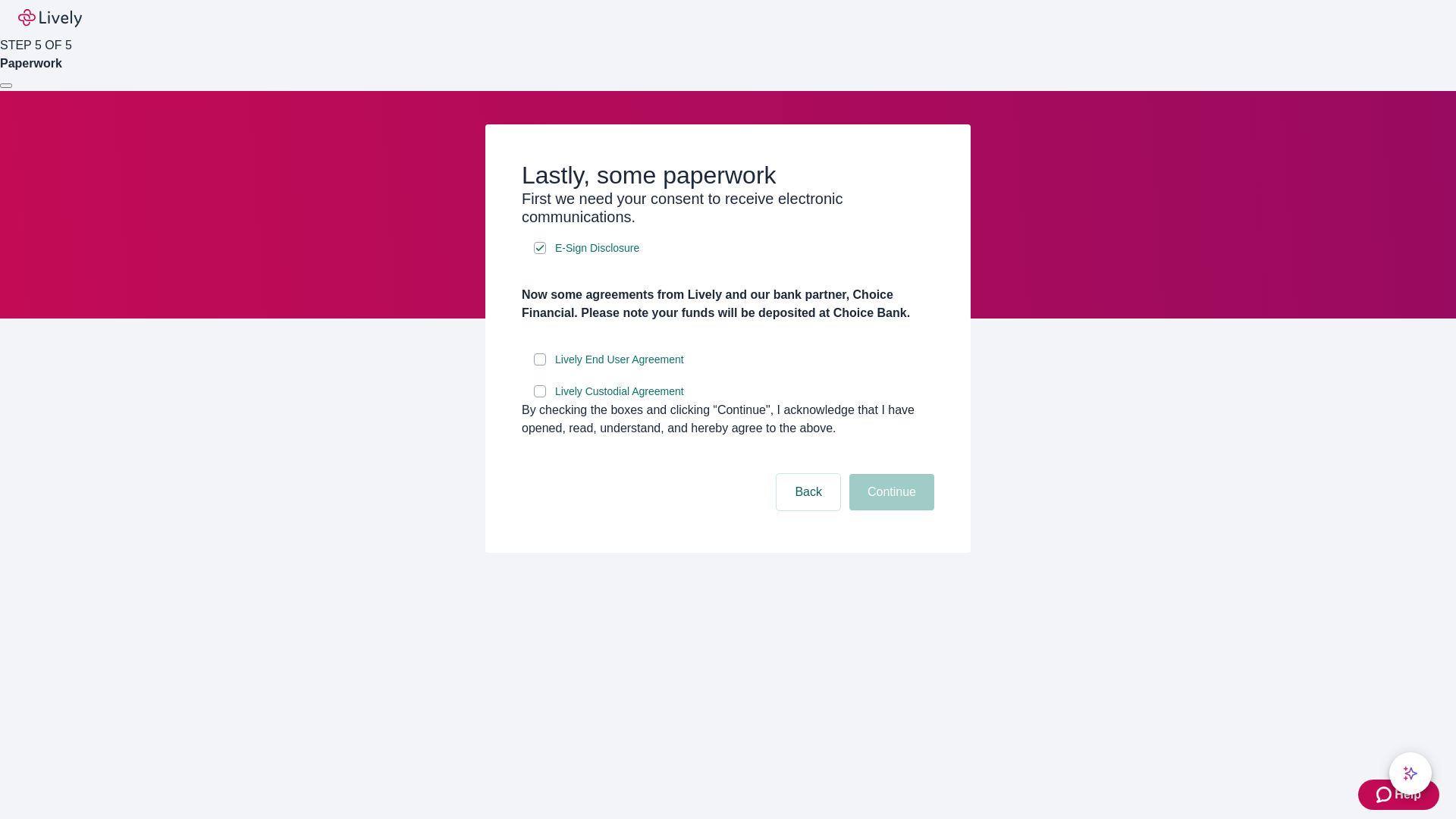
click at [540, 366] on input "Lively End User Agreement" at bounding box center [540, 360] width 12 height 12
checkbox input "true"
click at [540, 398] on input "Lively Custodial Agreement" at bounding box center [540, 391] width 12 height 12
checkbox input "true"
click at [889, 510] on button "Continue" at bounding box center [892, 492] width 85 height 36
